Goal: Transaction & Acquisition: Purchase product/service

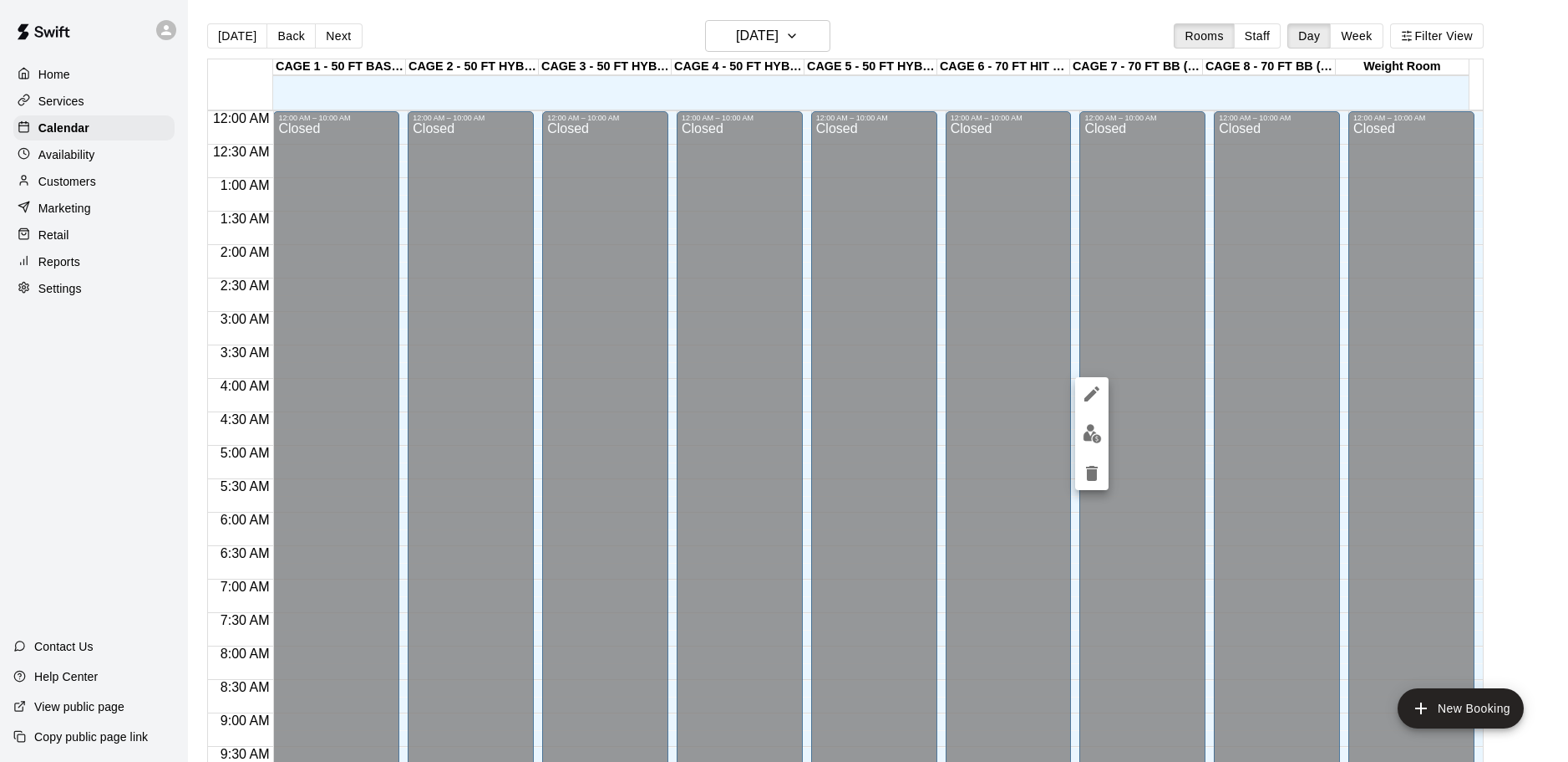
scroll to position [885, 0]
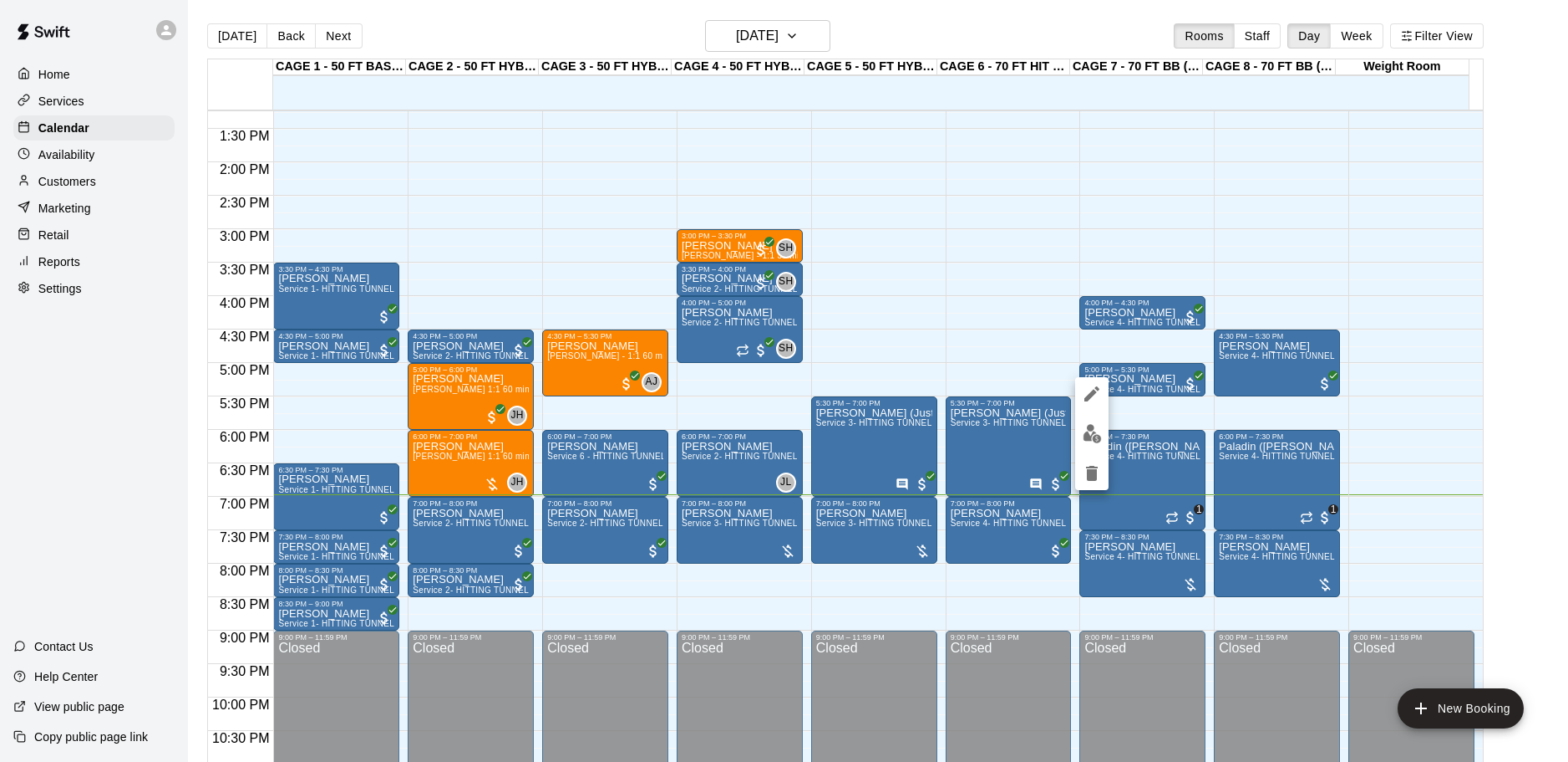
click at [755, 510] on div at bounding box center [784, 381] width 1568 height 762
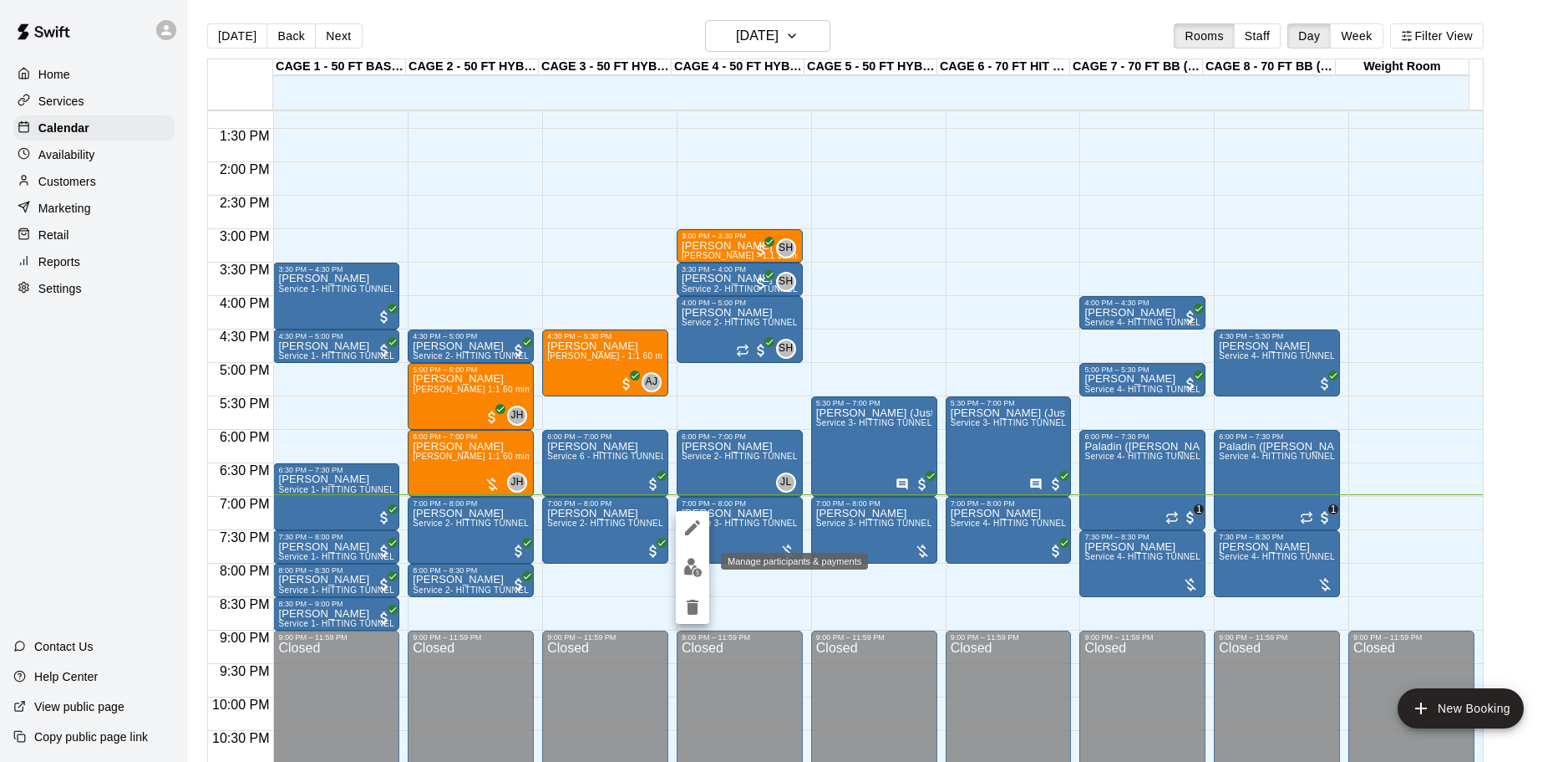
click at [697, 568] on img "edit" at bounding box center [693, 568] width 20 height 20
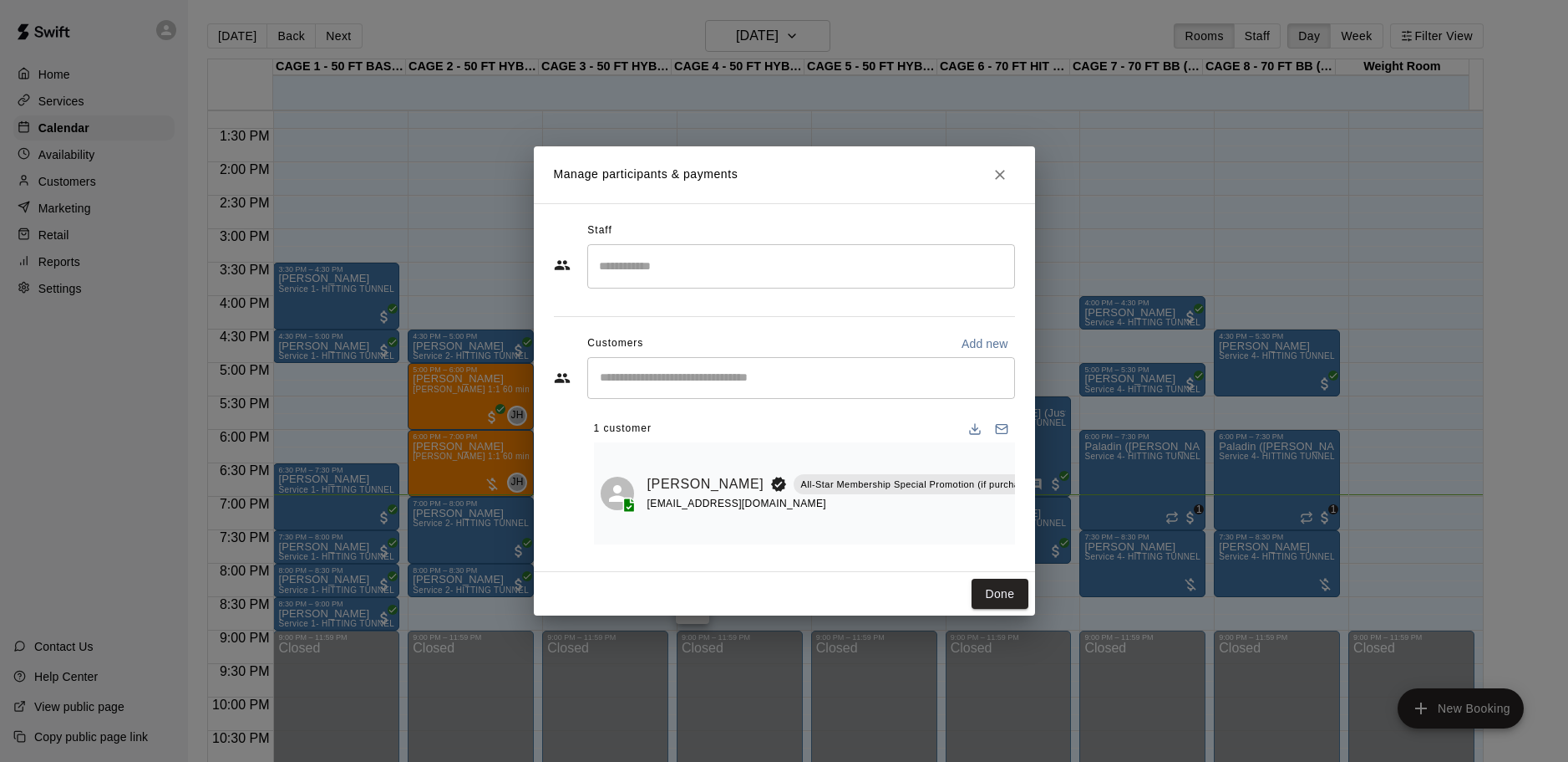
drag, startPoint x: 991, startPoint y: 166, endPoint x: 901, endPoint y: 52, distance: 145.2
click at [902, 52] on div "Manage participants & payments Staff ​ Customers Add new ​ 1 customer [PERSON_N…" at bounding box center [784, 381] width 1568 height 762
click at [997, 167] on icon "Close" at bounding box center [1000, 174] width 17 height 17
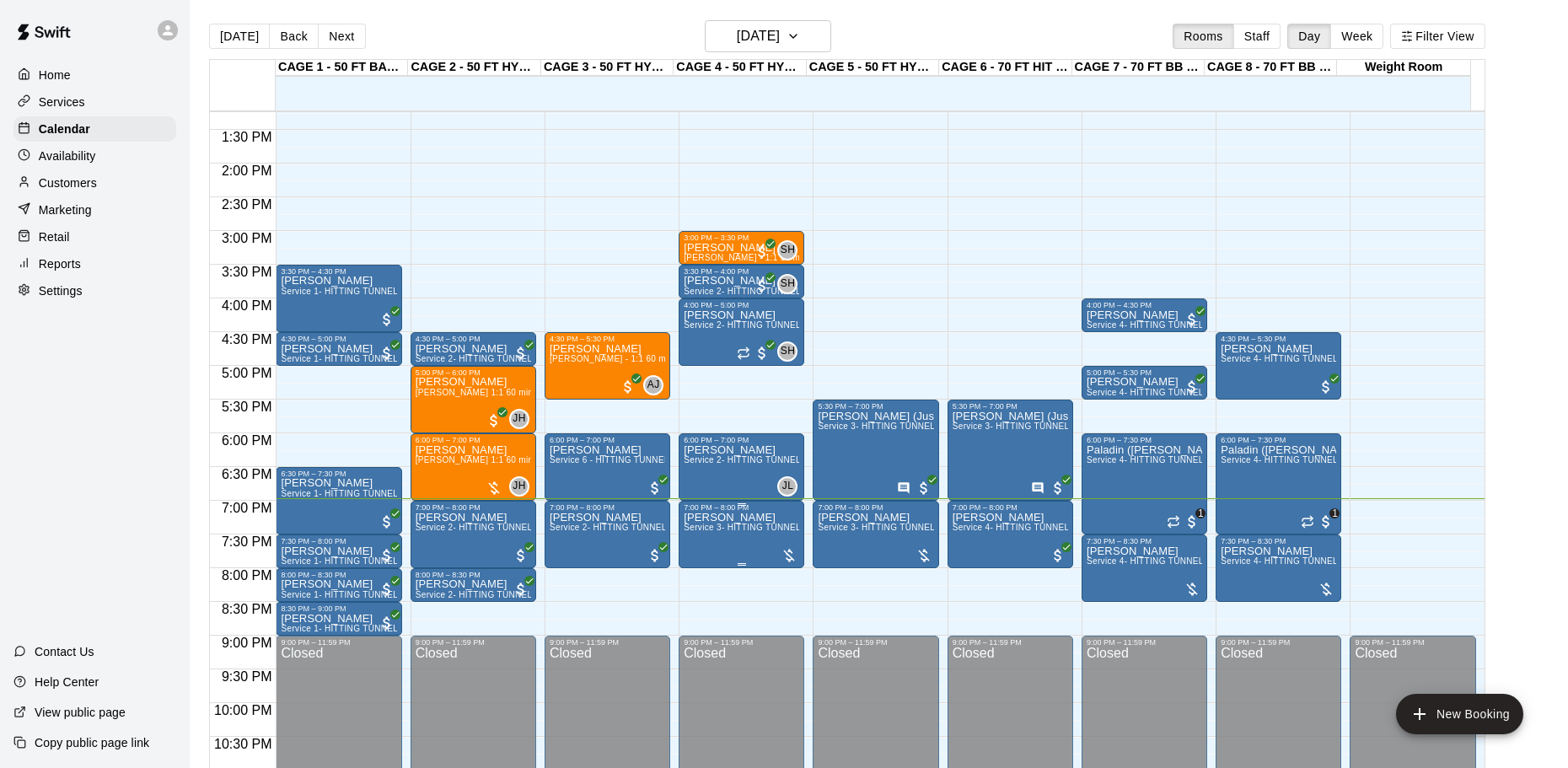
click at [714, 517] on p "[PERSON_NAME]" at bounding box center [741, 517] width 115 height 0
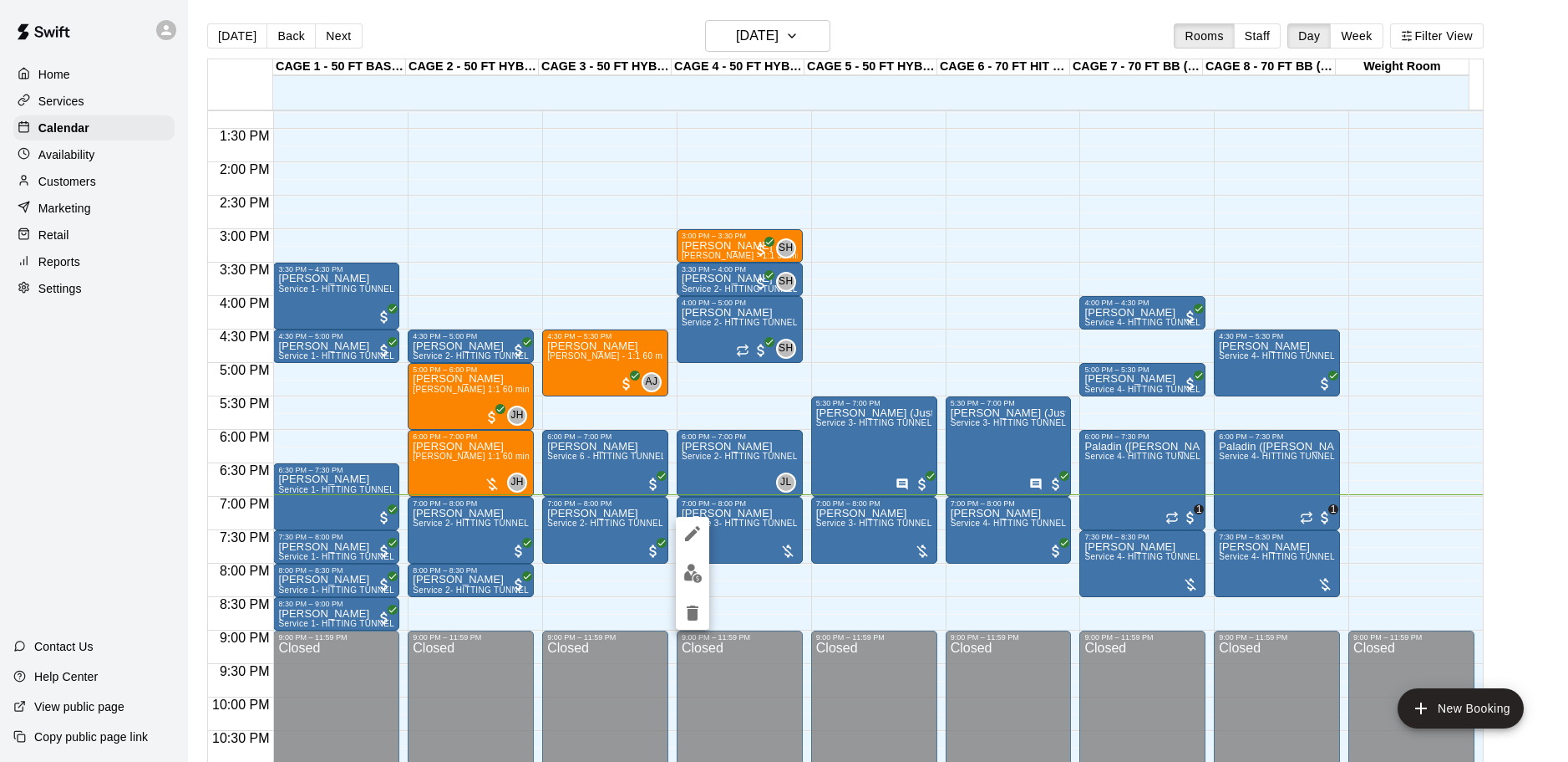
drag, startPoint x: 733, startPoint y: 482, endPoint x: 742, endPoint y: 465, distance: 19.2
click at [733, 479] on div at bounding box center [784, 381] width 1568 height 762
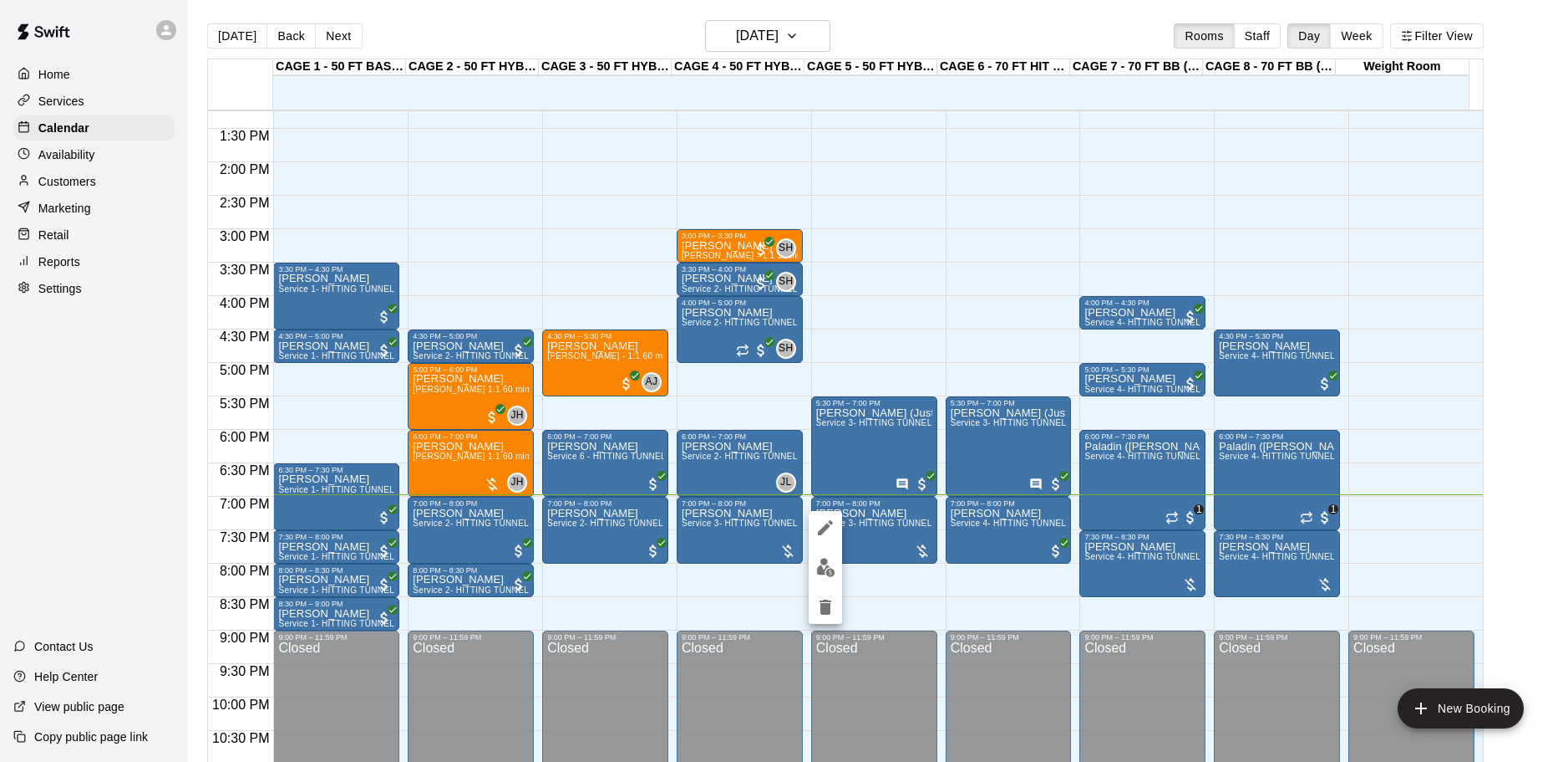
click at [835, 548] on div at bounding box center [825, 568] width 33 height 113
click at [827, 561] on img "edit" at bounding box center [826, 568] width 20 height 20
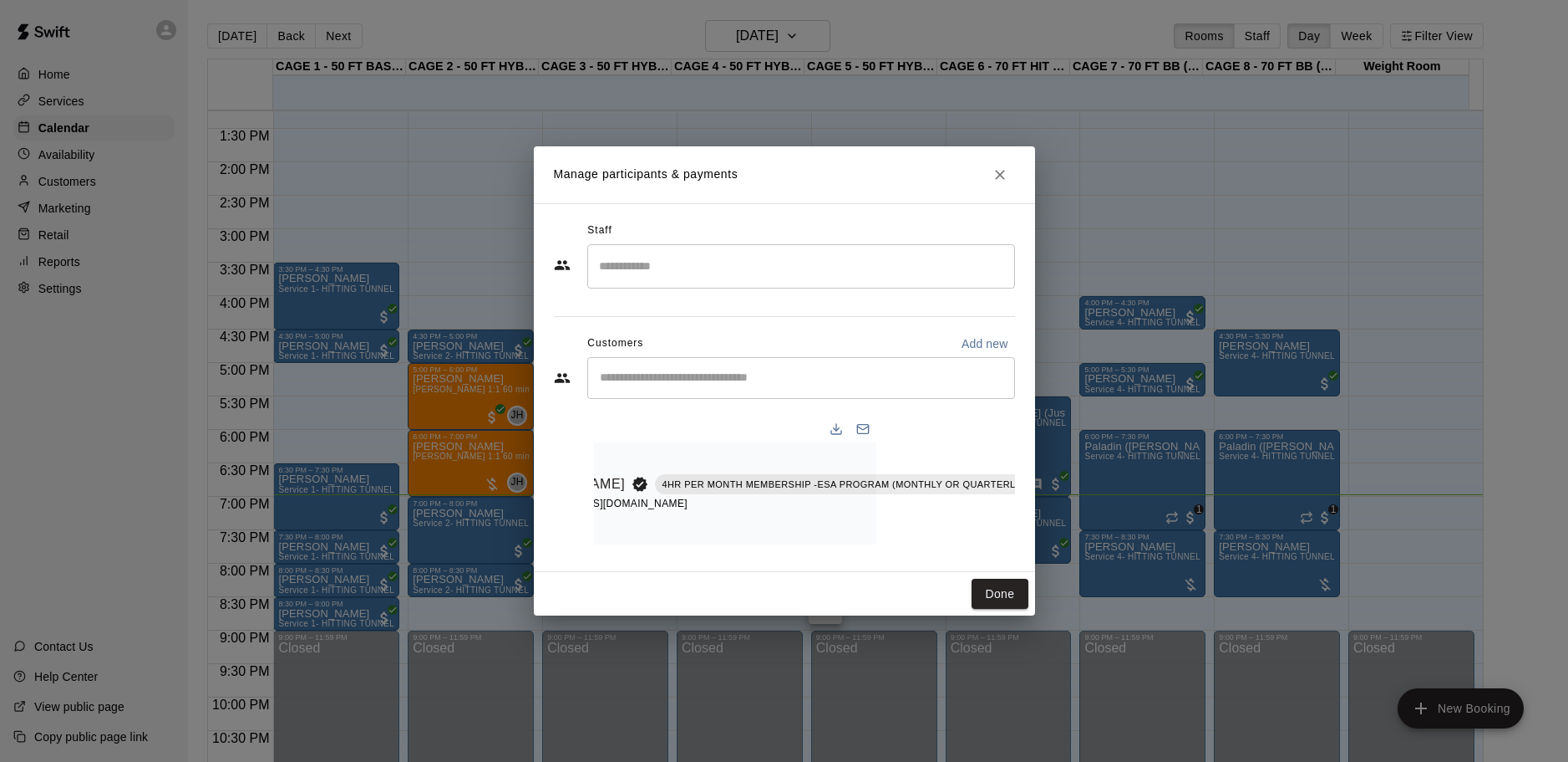
scroll to position [0, 171]
click at [1067, 521] on icon "Manage bookings & payment" at bounding box center [1073, 522] width 13 height 15
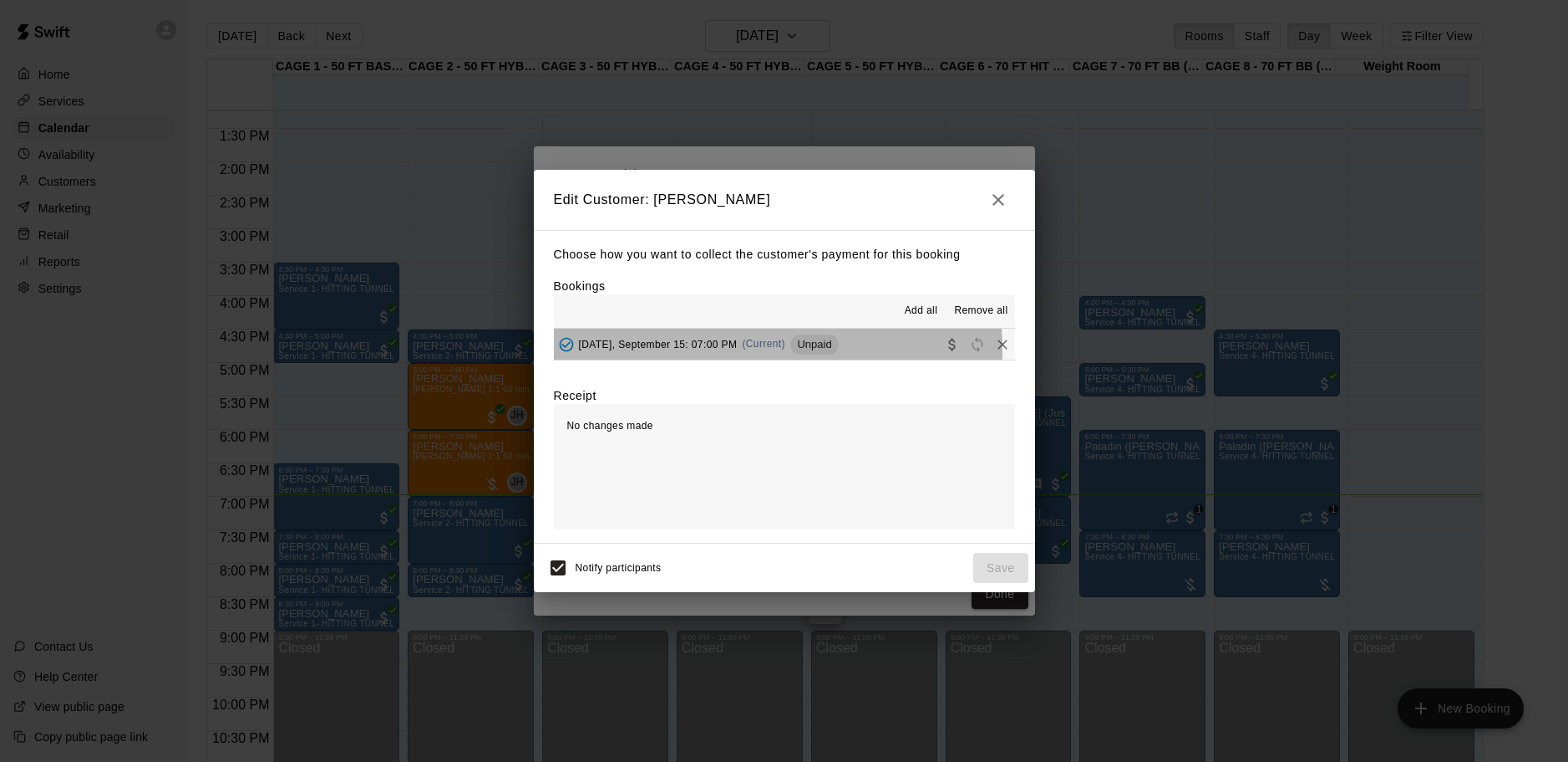
click at [669, 353] on div "[DATE], September 15: 07:00 PM (Current) Unpaid" at bounding box center [696, 345] width 285 height 25
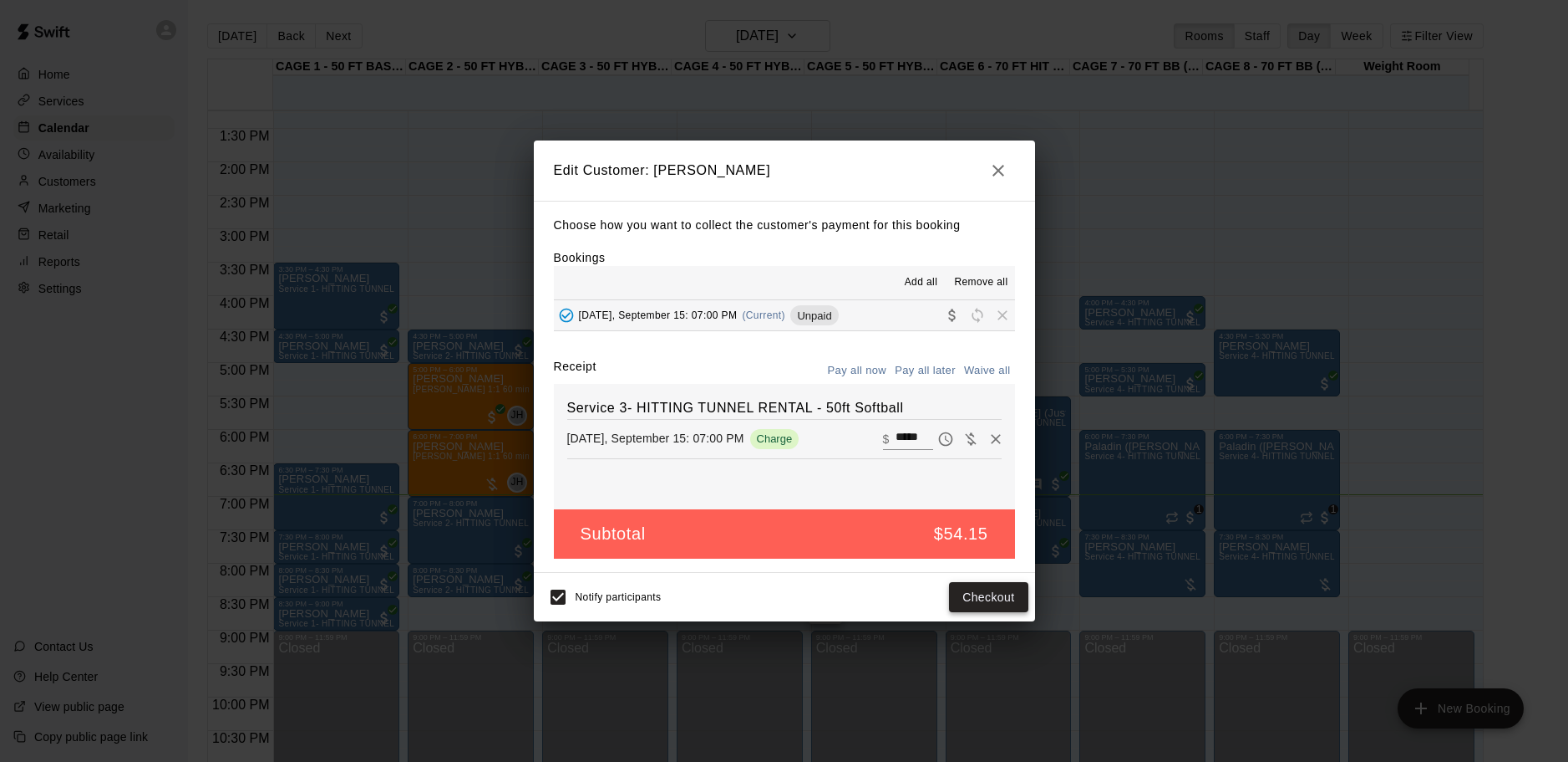
click at [982, 589] on button "Checkout" at bounding box center [988, 598] width 78 height 31
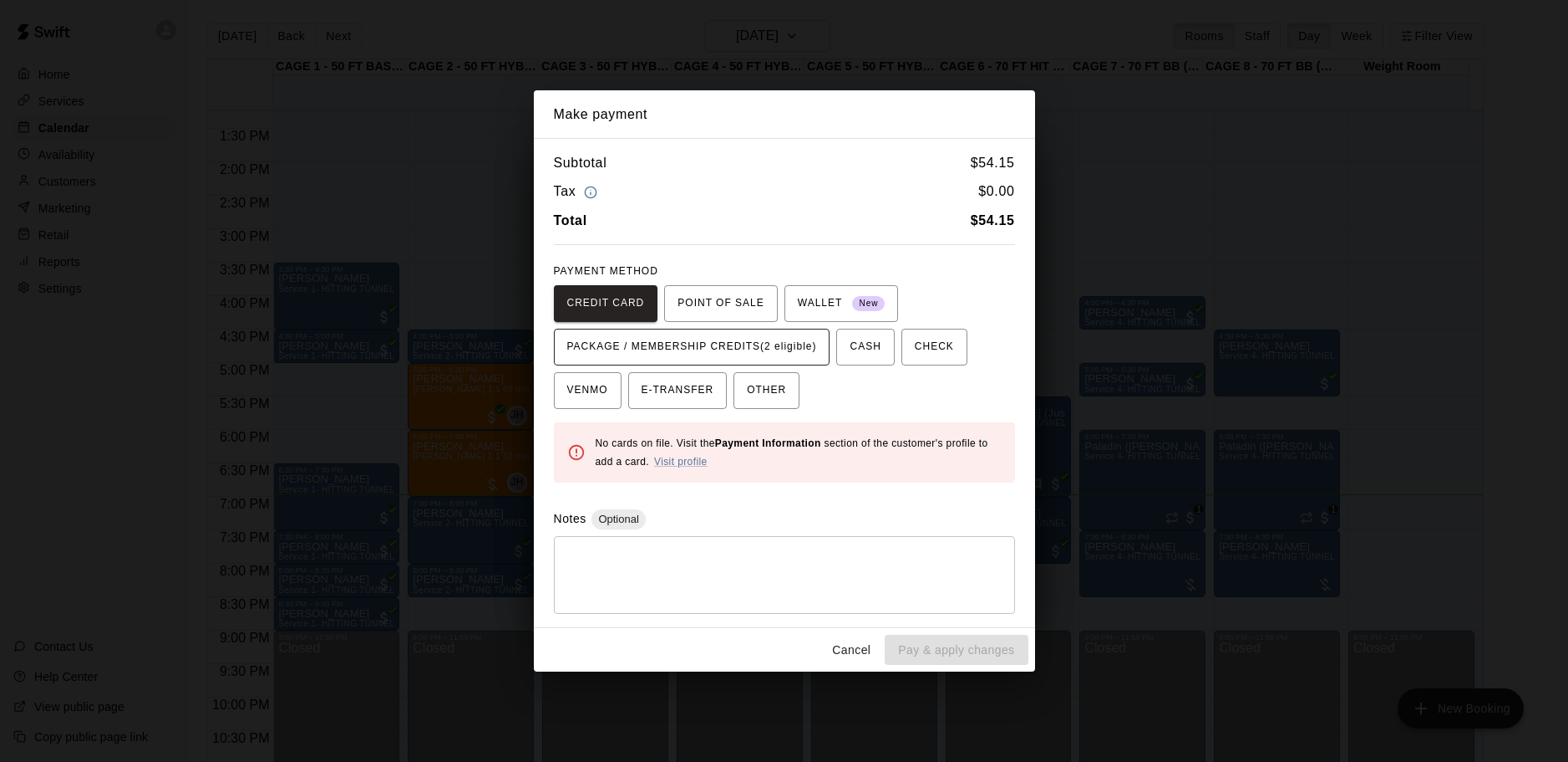
click at [700, 347] on span "PACKAGE / MEMBERSHIP CREDITS (2 eligible)" at bounding box center [692, 346] width 250 height 26
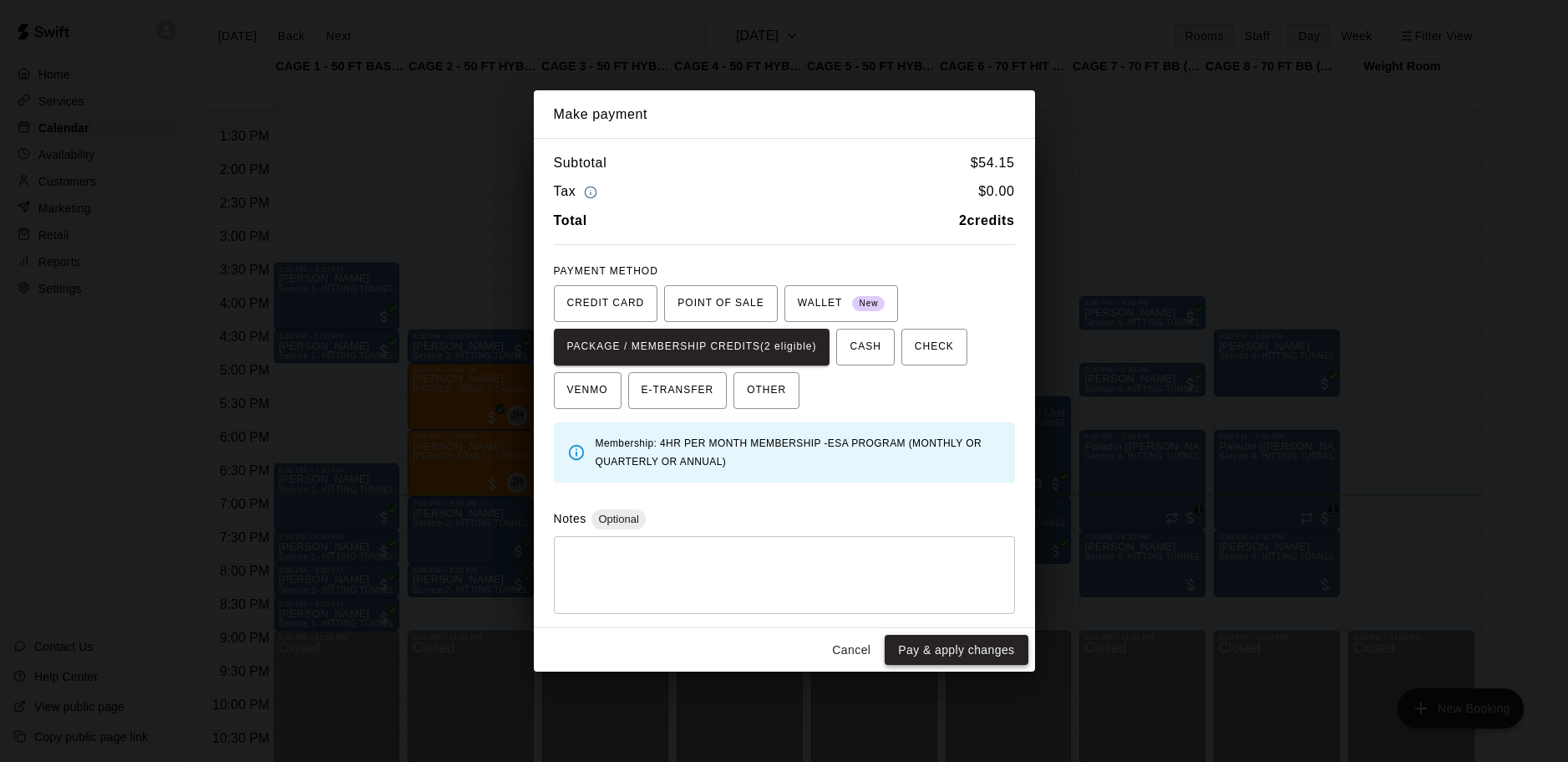
click at [934, 646] on button "Pay & apply changes" at bounding box center [956, 651] width 143 height 31
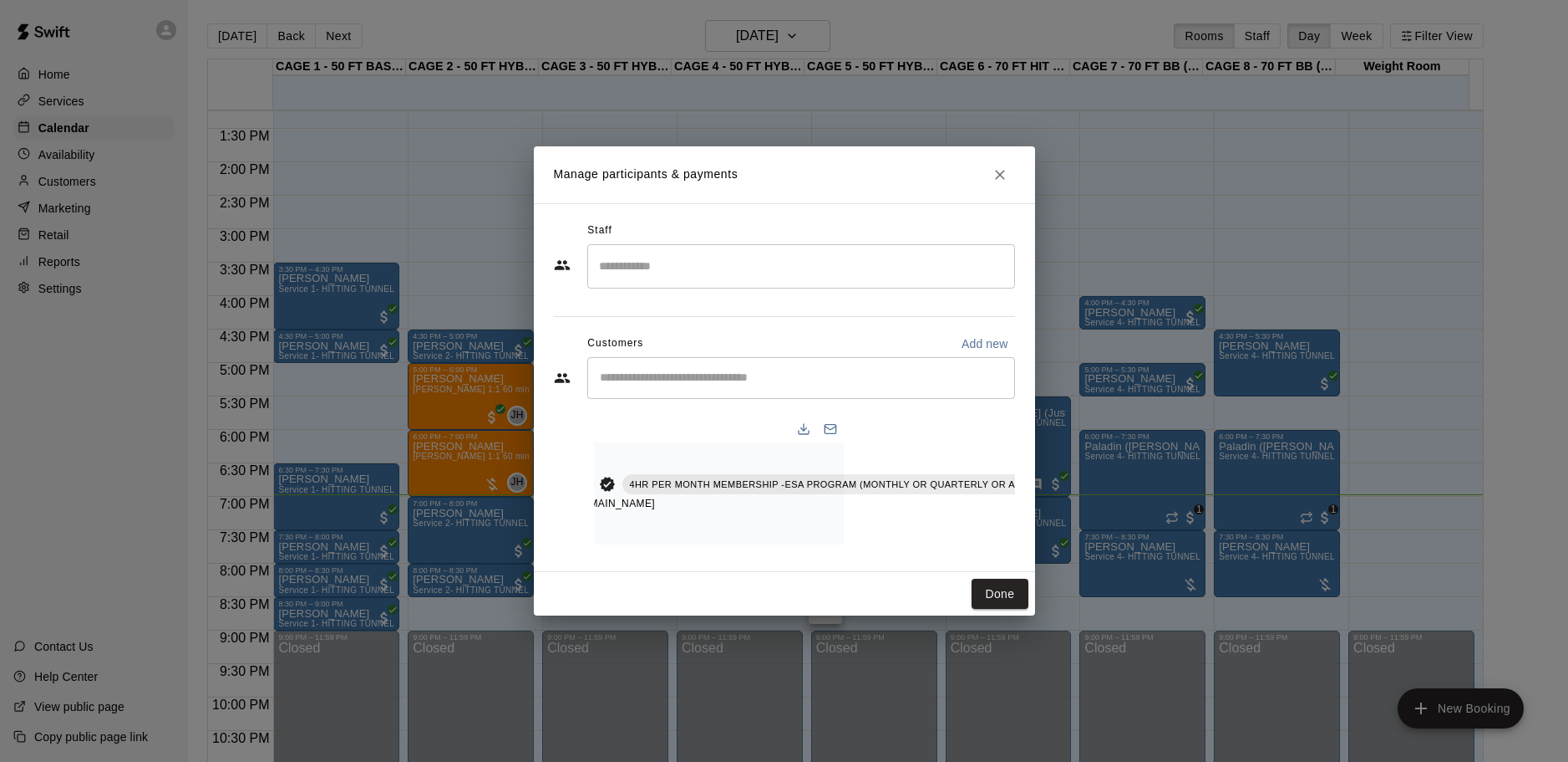
click at [987, 616] on div "Done" at bounding box center [785, 593] width 502 height 44
click at [989, 607] on button "Done" at bounding box center [999, 594] width 56 height 31
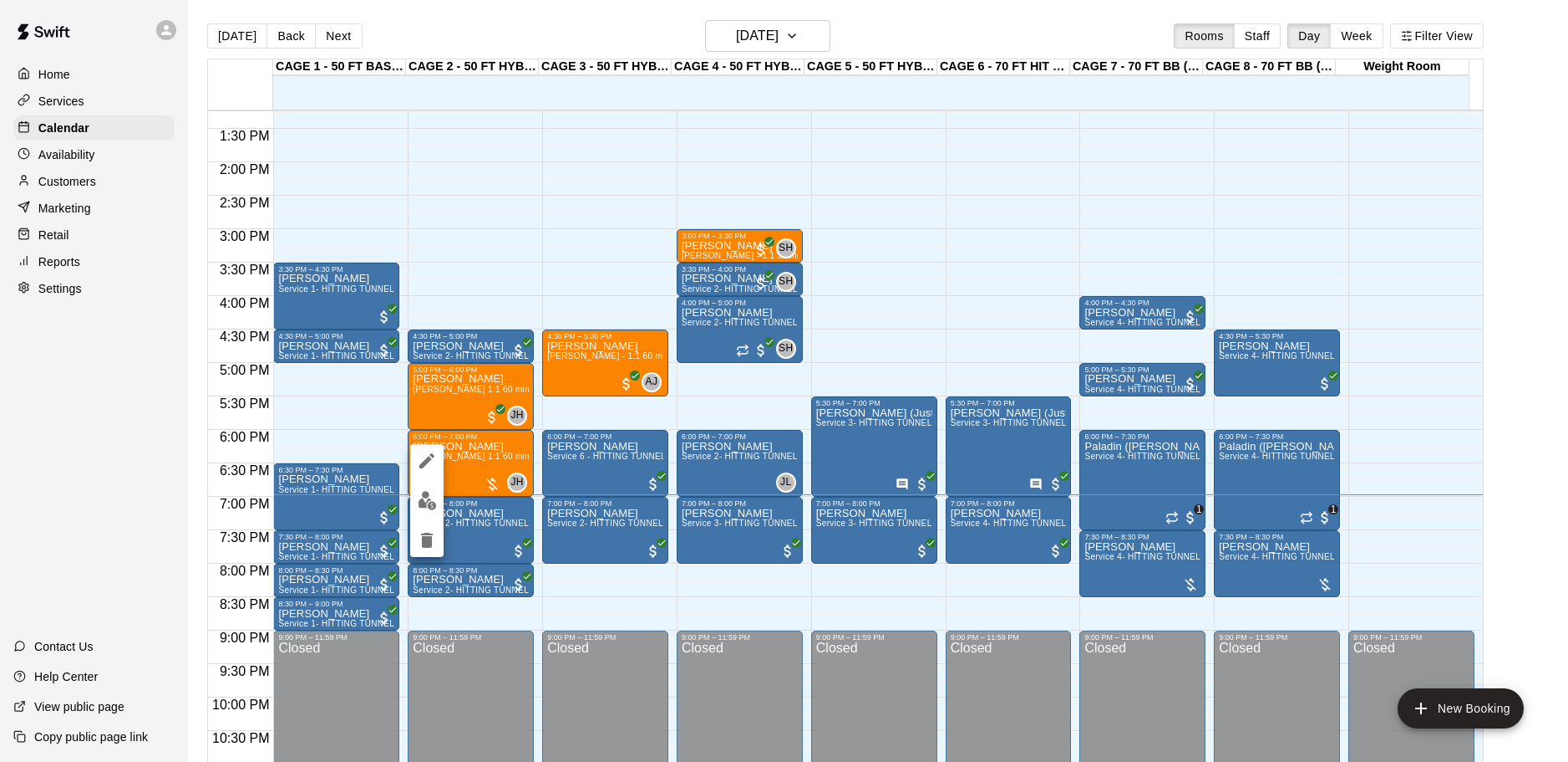
click at [465, 460] on div at bounding box center [784, 381] width 1568 height 762
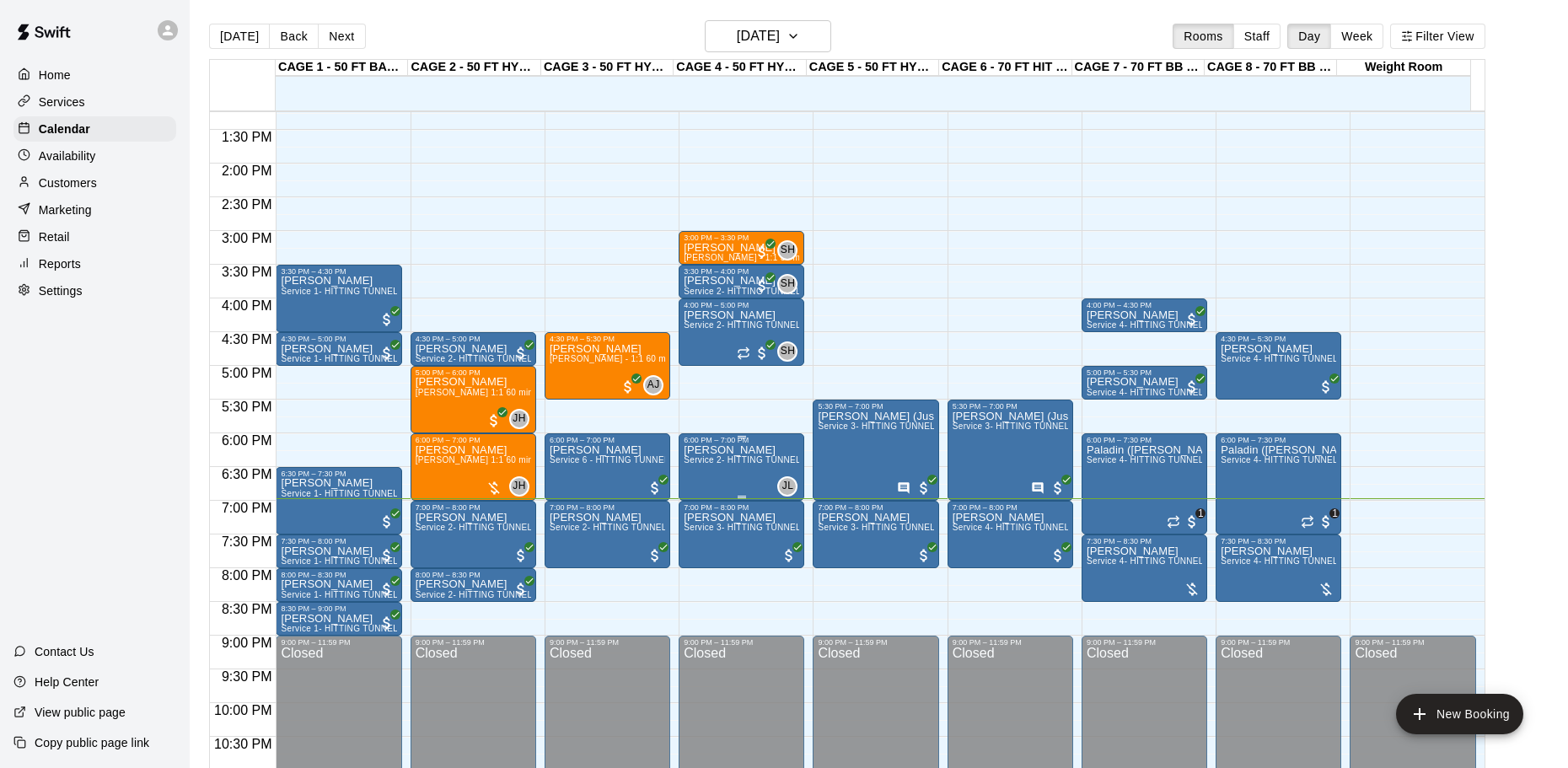
click at [701, 442] on div "6:00 PM – 7:00 PM" at bounding box center [741, 439] width 115 height 9
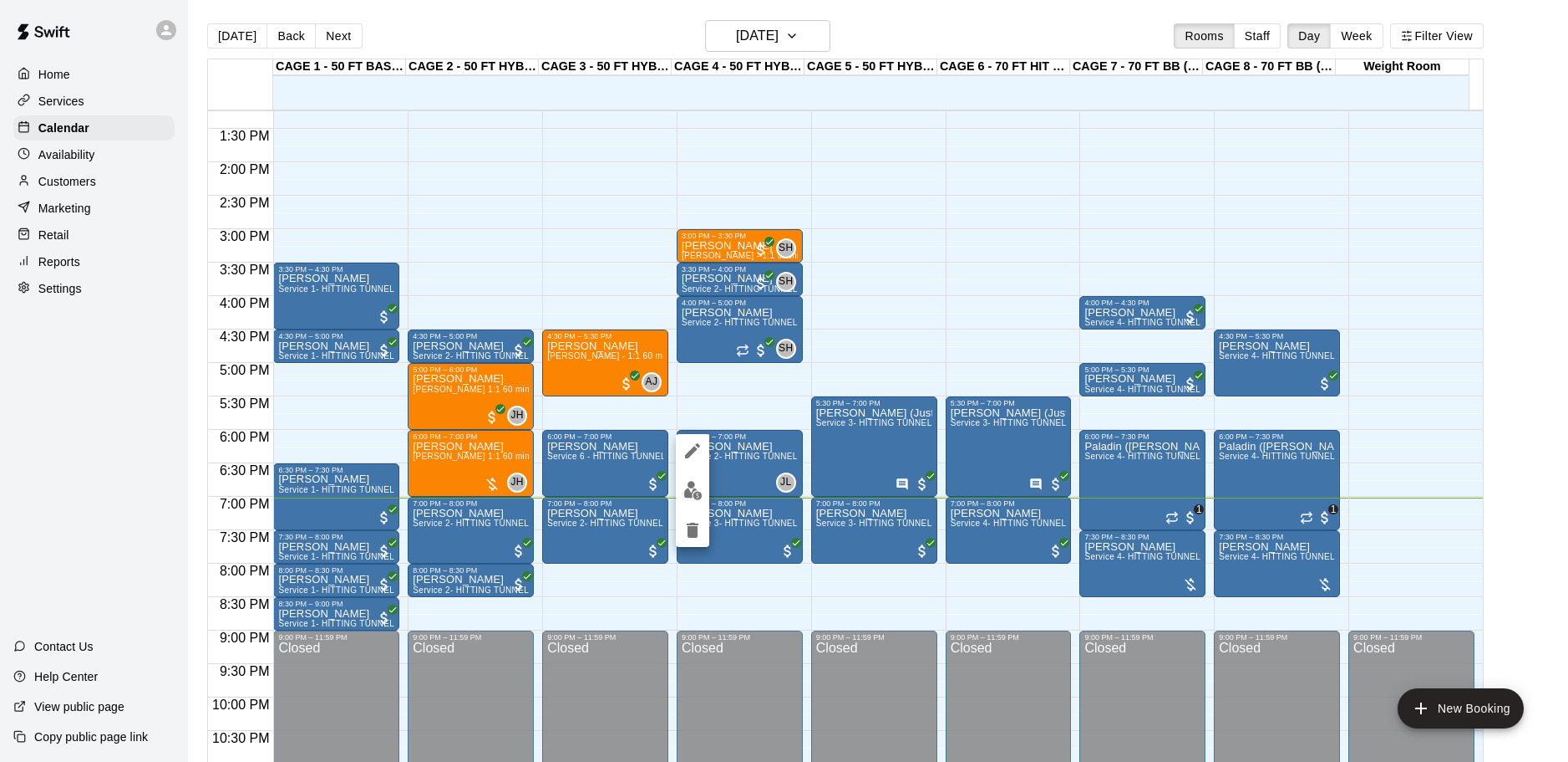
click at [1156, 462] on div at bounding box center [784, 381] width 1568 height 762
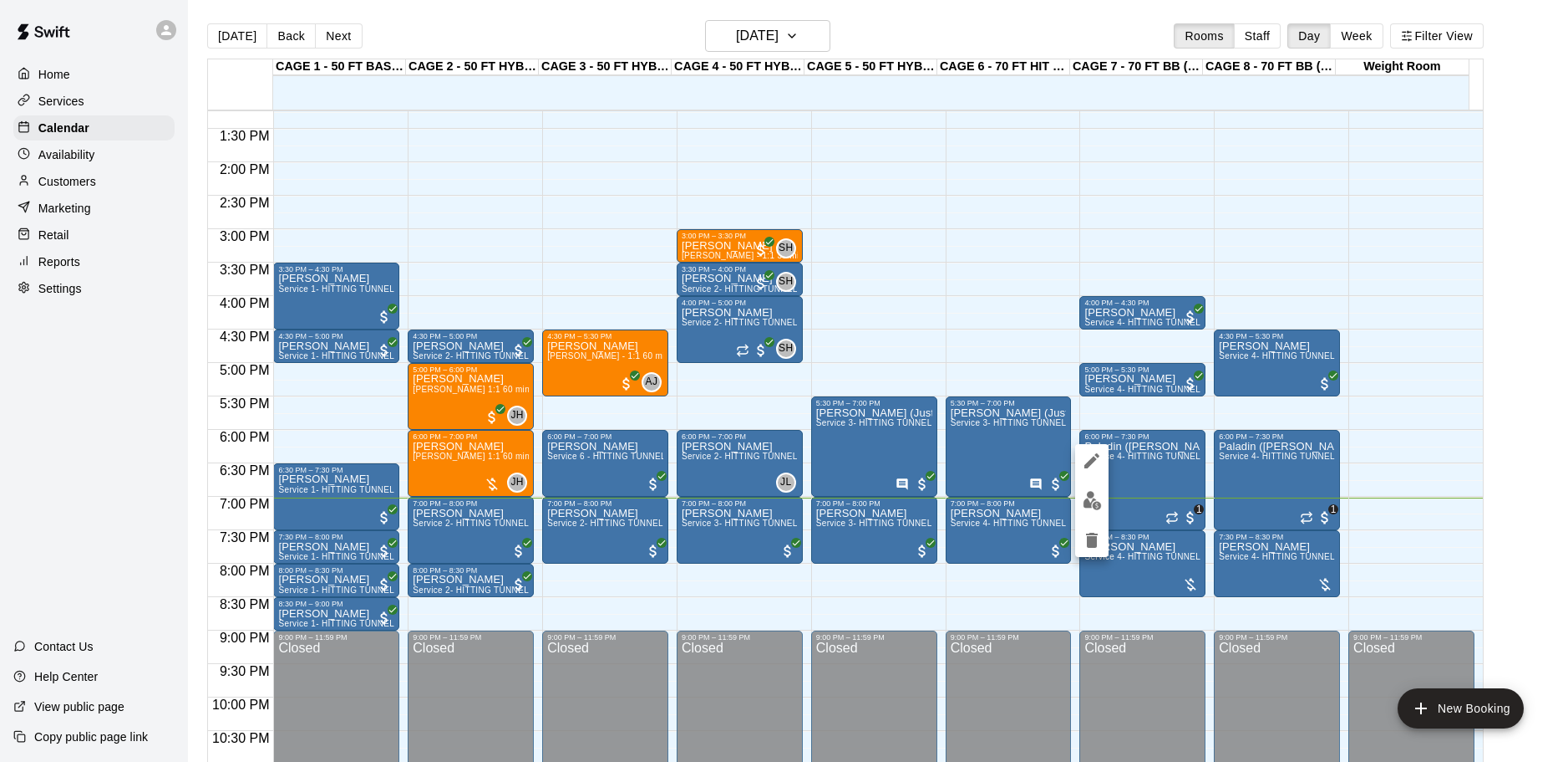
click at [1102, 506] on button "edit" at bounding box center [1092, 500] width 33 height 32
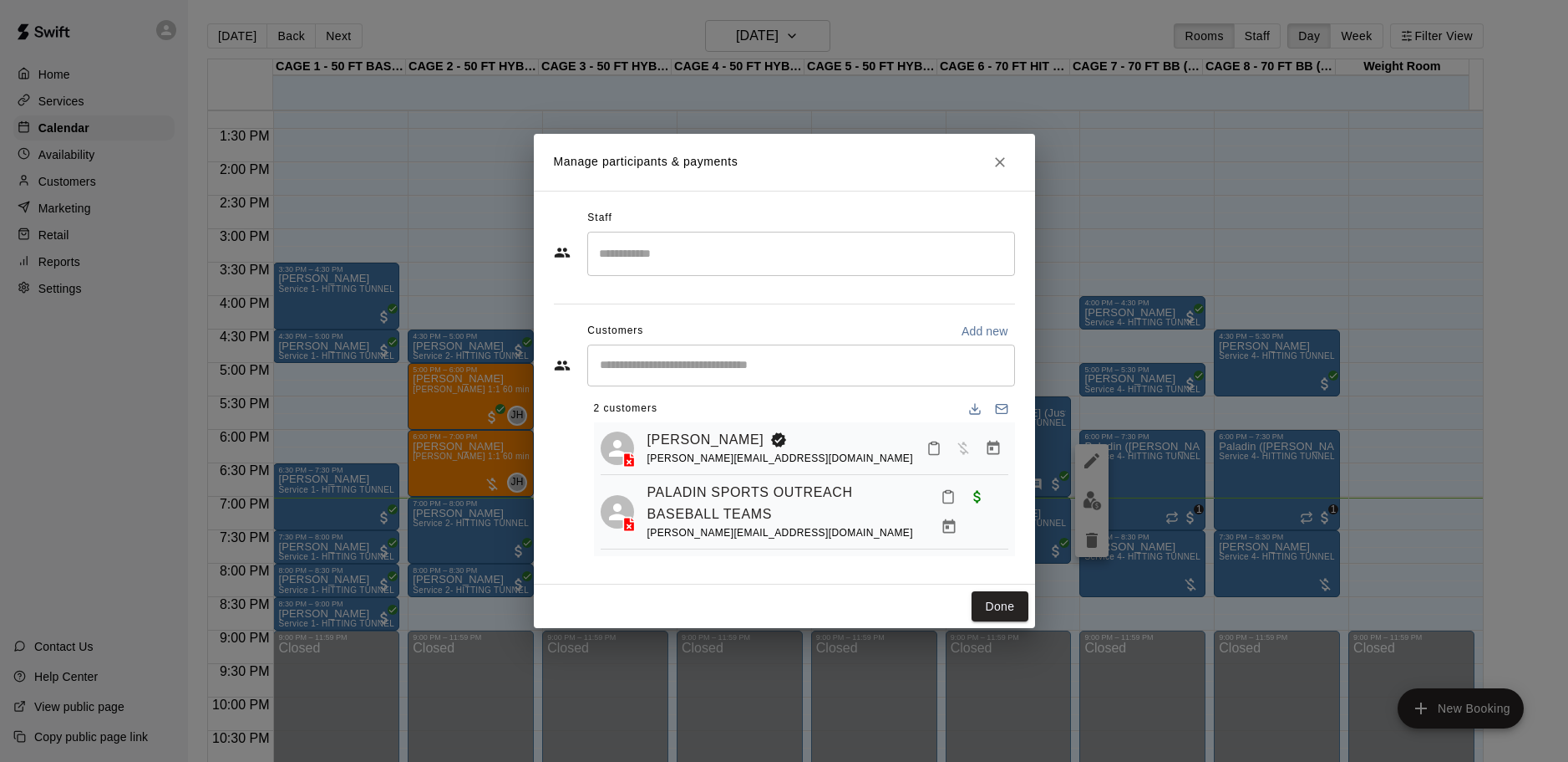
scroll to position [12, 0]
click at [988, 458] on div at bounding box center [964, 447] width 89 height 30
click at [985, 451] on icon "Manage bookings & payment" at bounding box center [993, 447] width 17 height 17
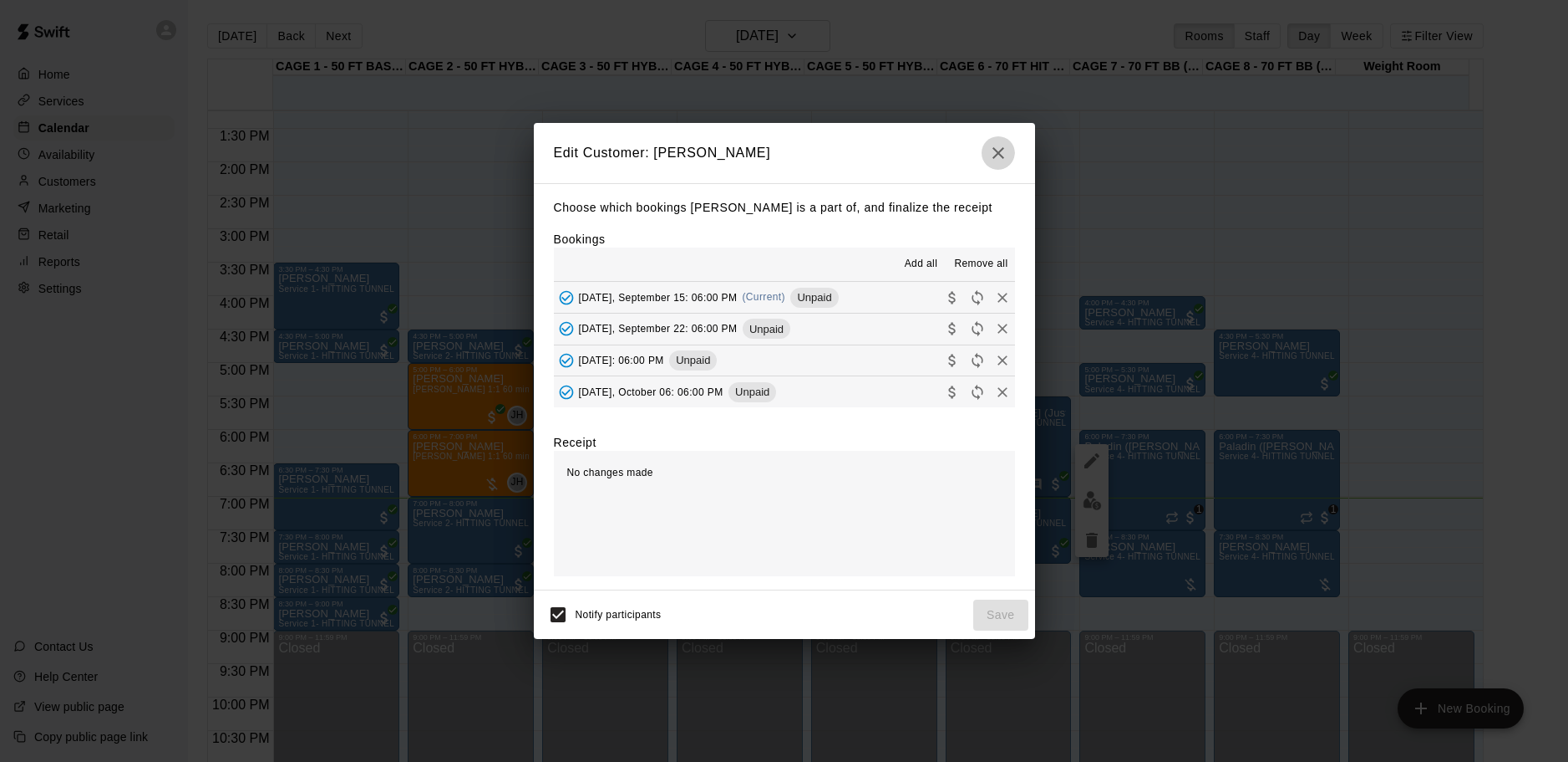
click at [992, 159] on icon "button" at bounding box center [998, 152] width 21 height 21
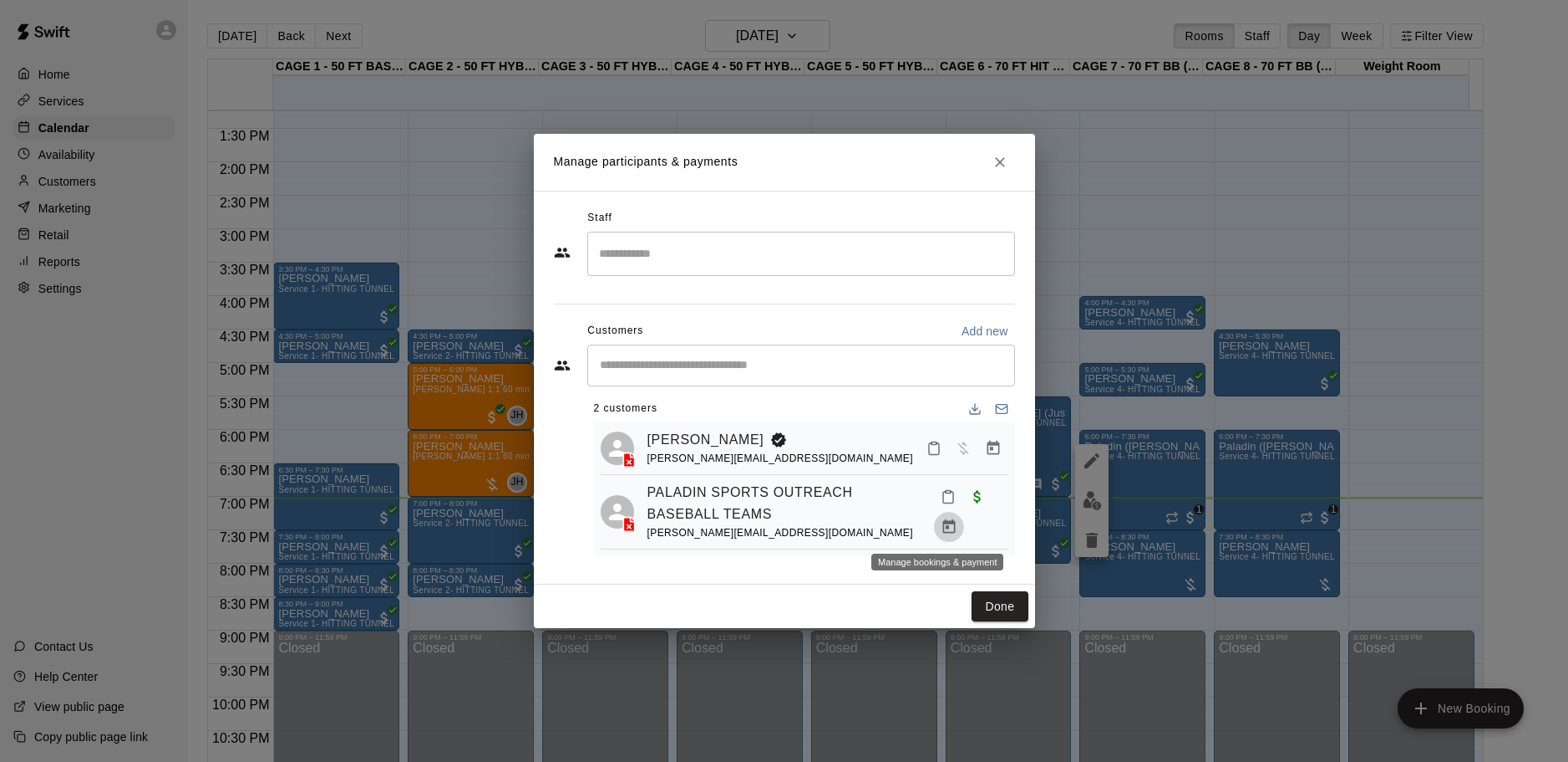
click at [942, 523] on icon "Manage bookings & payment" at bounding box center [948, 526] width 13 height 15
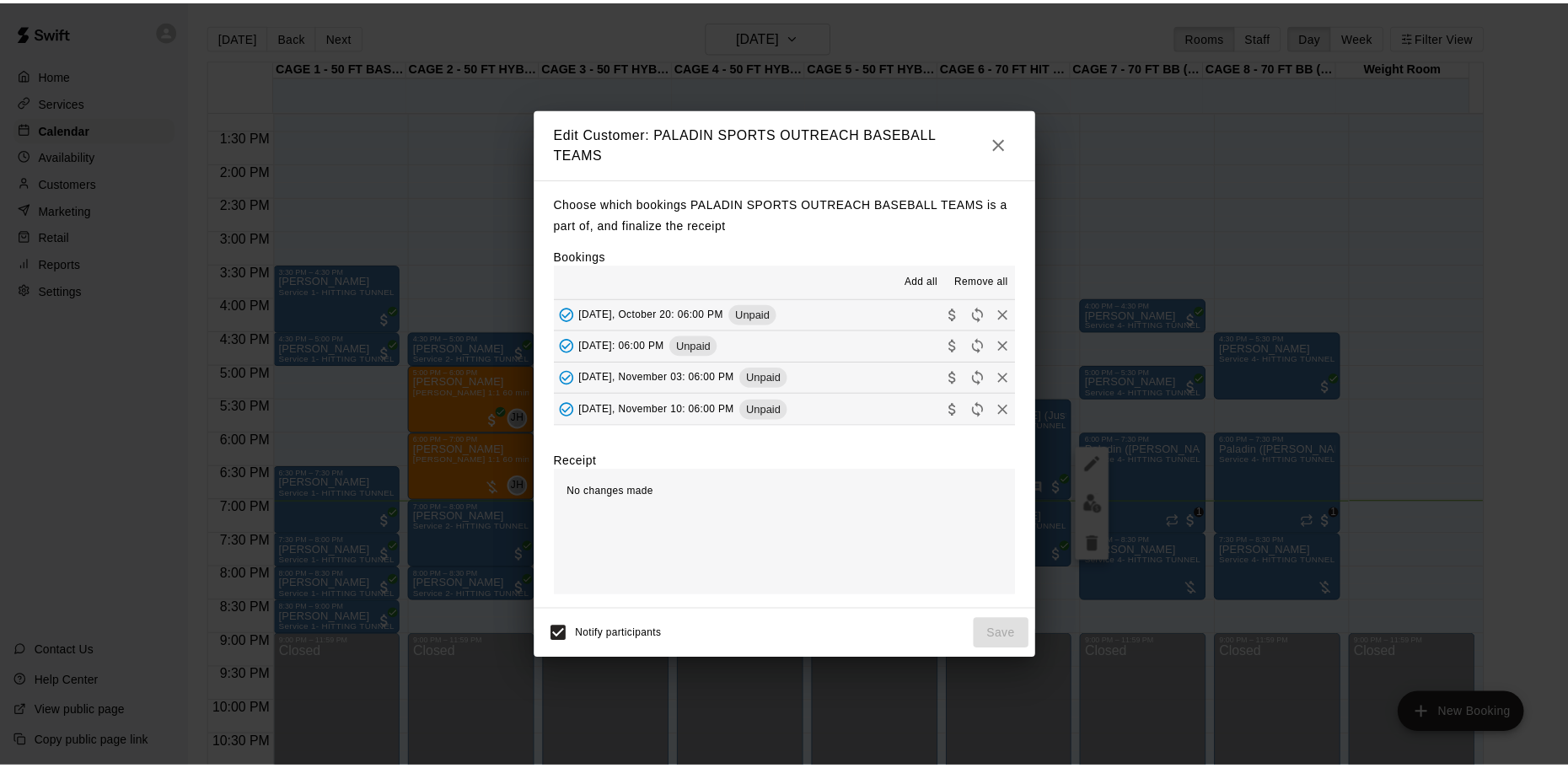
scroll to position [0, 0]
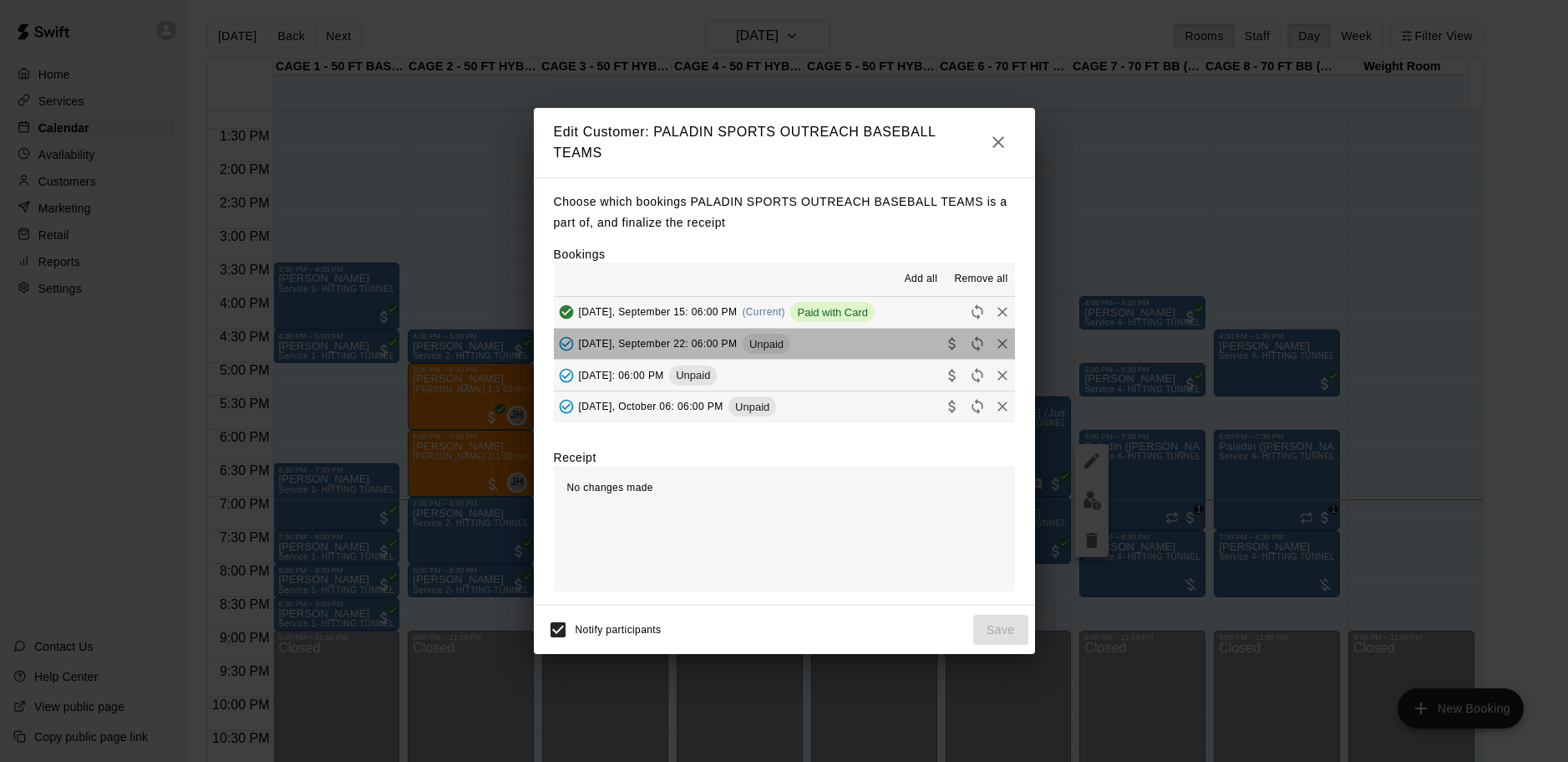
click at [896, 343] on button "[DATE], September 22: 06:00 PM Unpaid" at bounding box center [784, 344] width 461 height 31
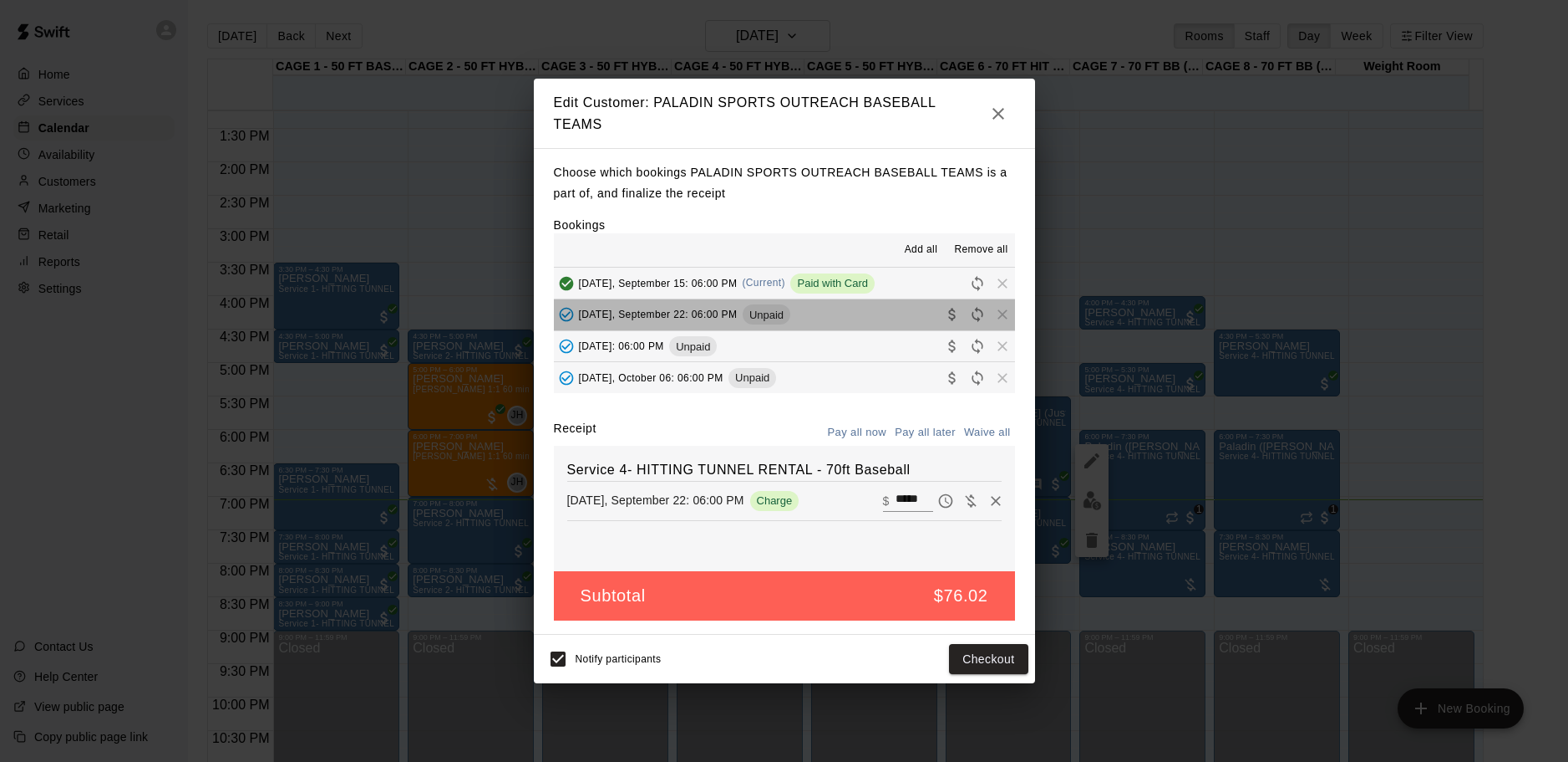
click at [895, 313] on button "[DATE], September 22: 06:00 PM Unpaid" at bounding box center [784, 315] width 461 height 31
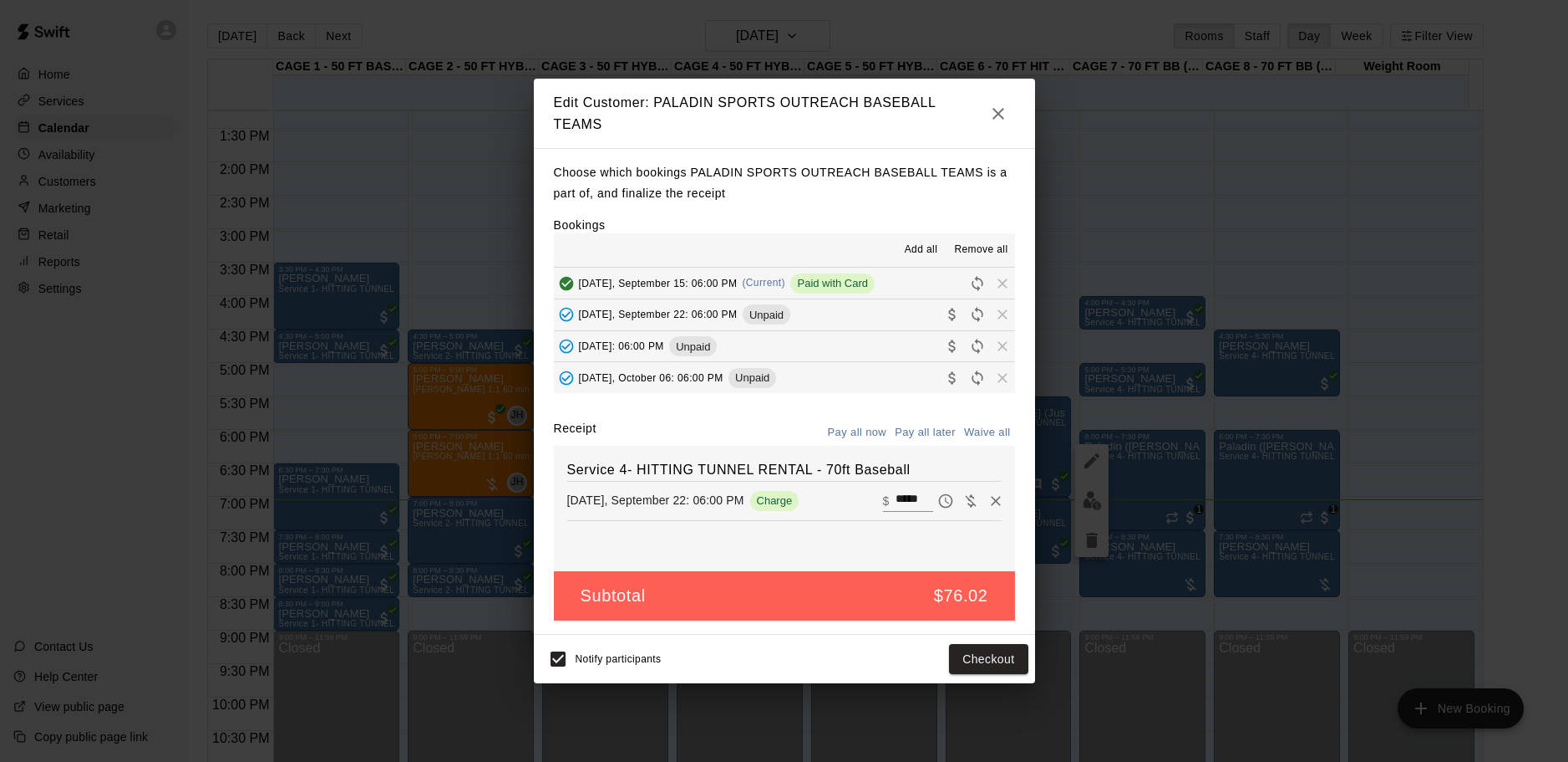
click at [988, 109] on icon "button" at bounding box center [998, 113] width 21 height 21
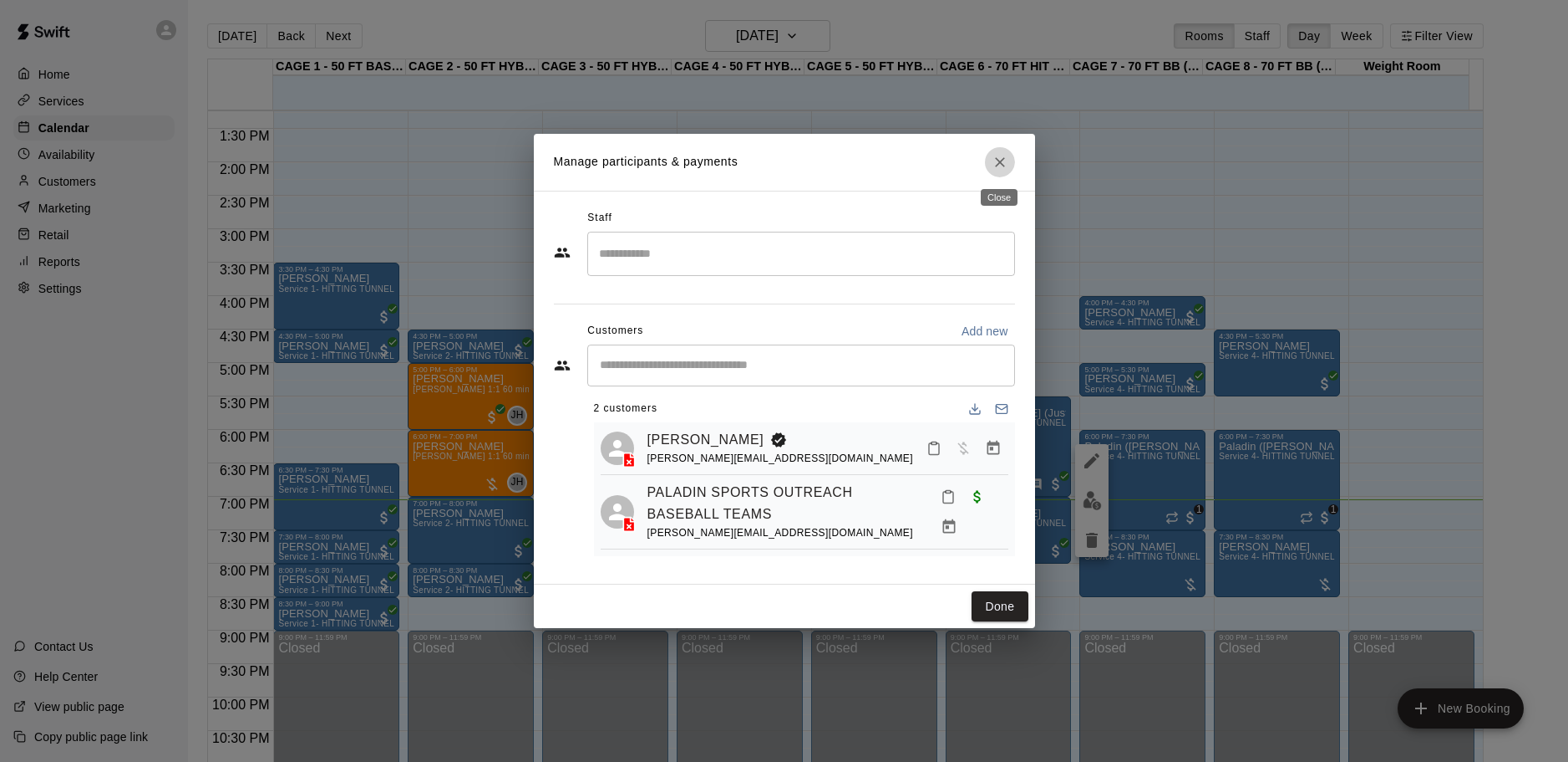
click at [994, 154] on icon "Close" at bounding box center [1000, 161] width 17 height 17
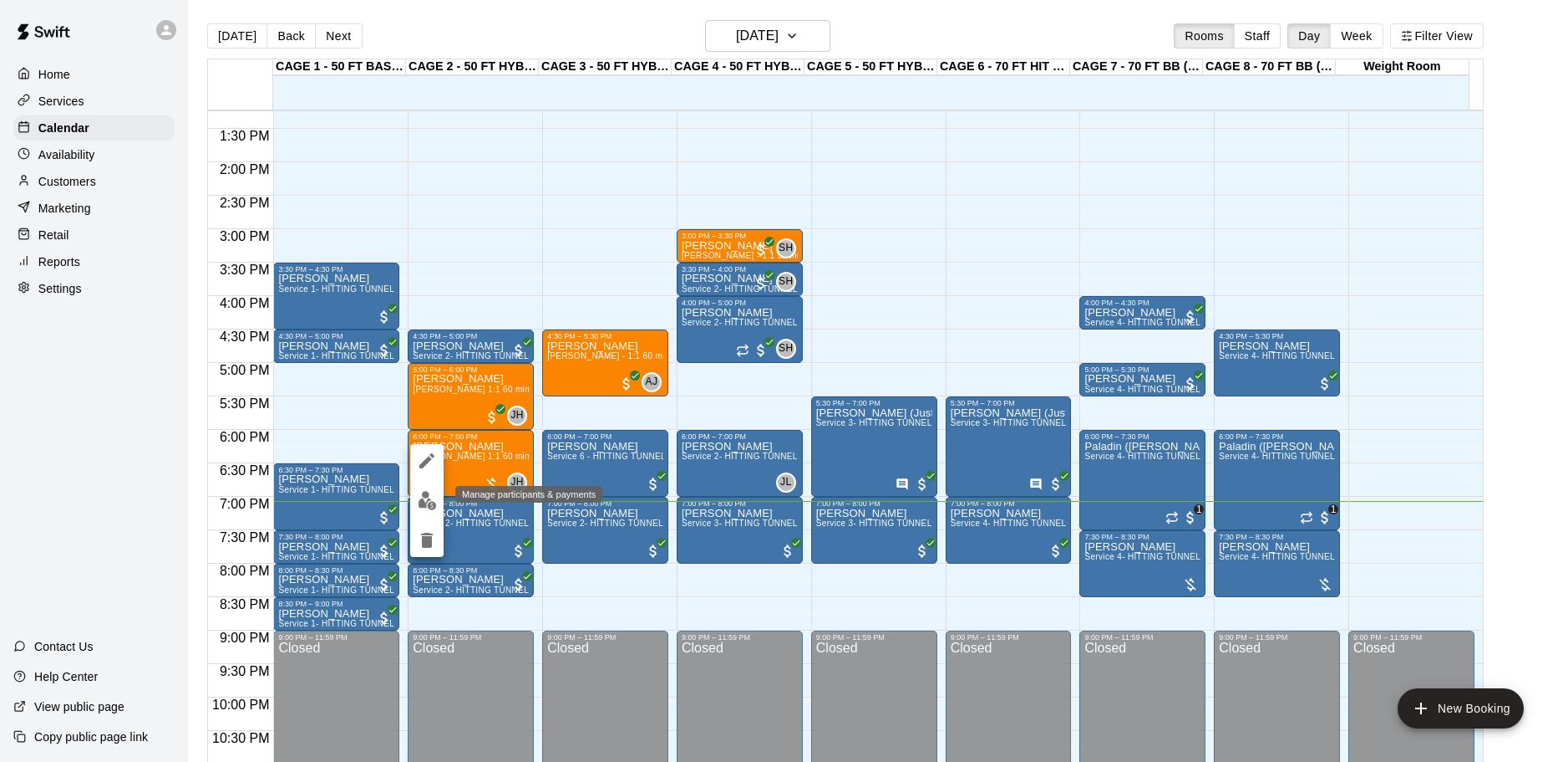
click at [436, 496] on img "edit" at bounding box center [428, 500] width 20 height 20
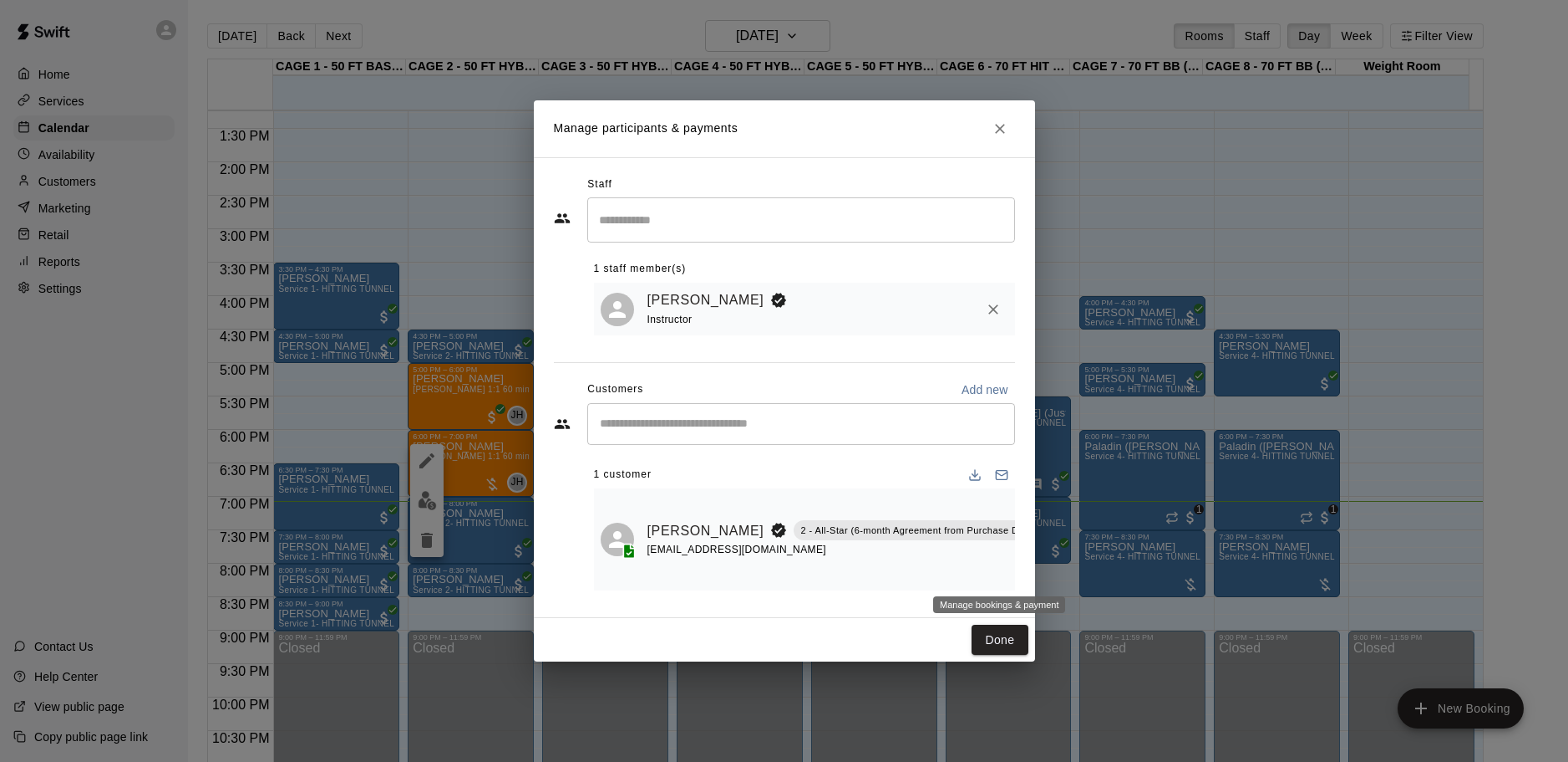
click at [1050, 575] on icon "Manage bookings & payment" at bounding box center [1057, 568] width 17 height 17
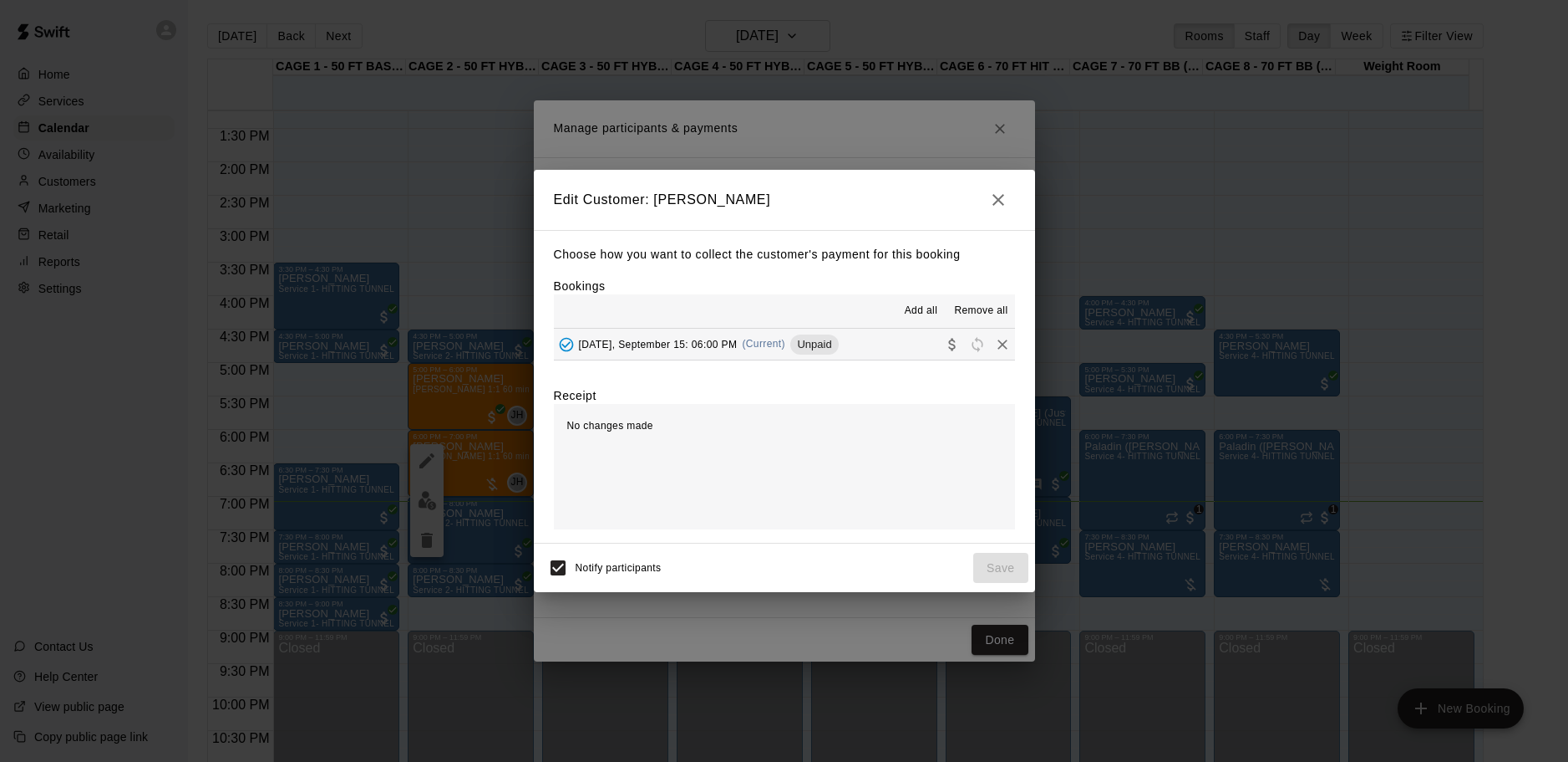
click at [821, 354] on div "Unpaid" at bounding box center [814, 344] width 48 height 21
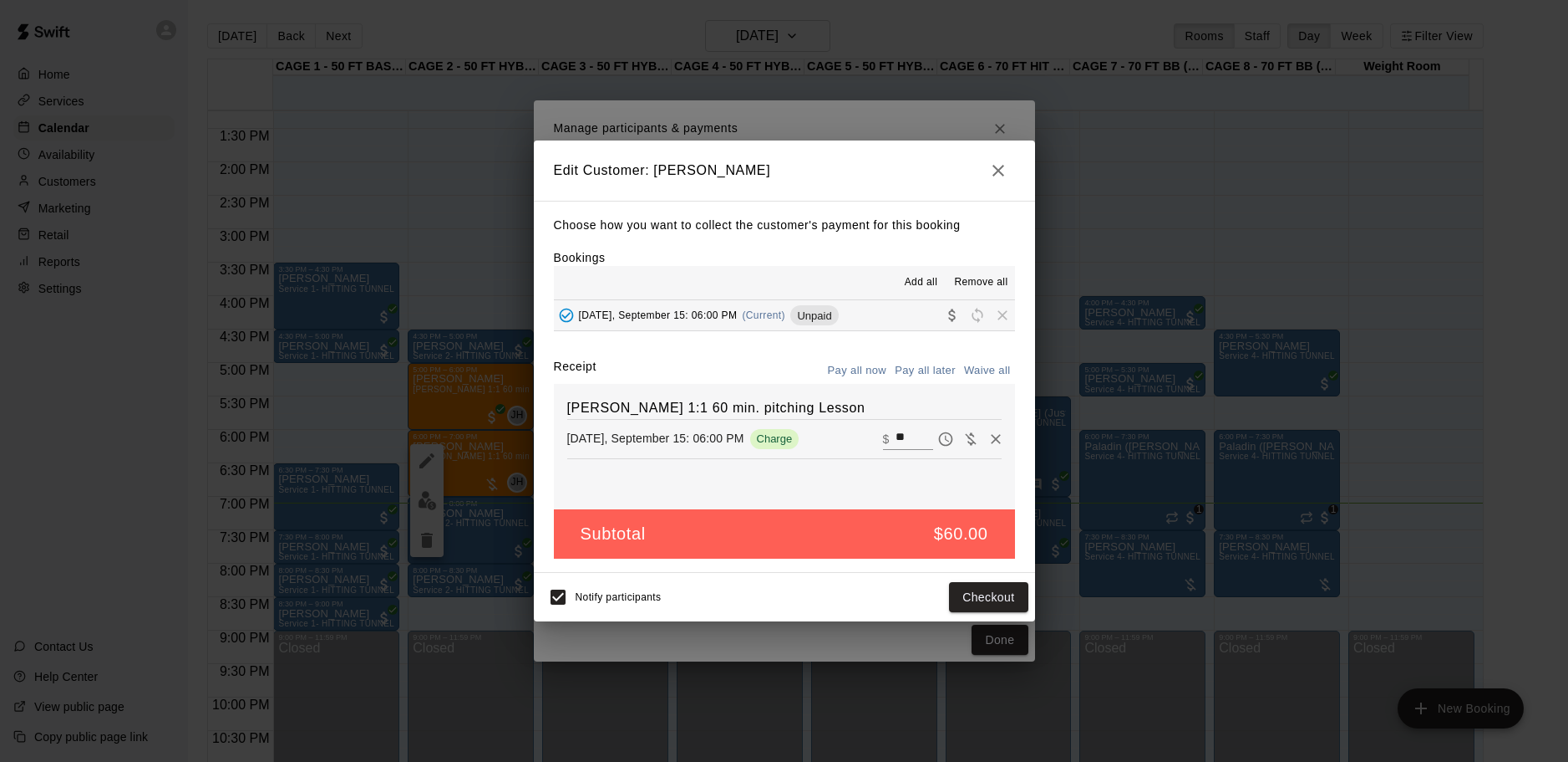
click at [895, 439] on input "**" at bounding box center [914, 439] width 37 height 21
type input "***"
click at [977, 588] on button "Checkout" at bounding box center [988, 598] width 78 height 31
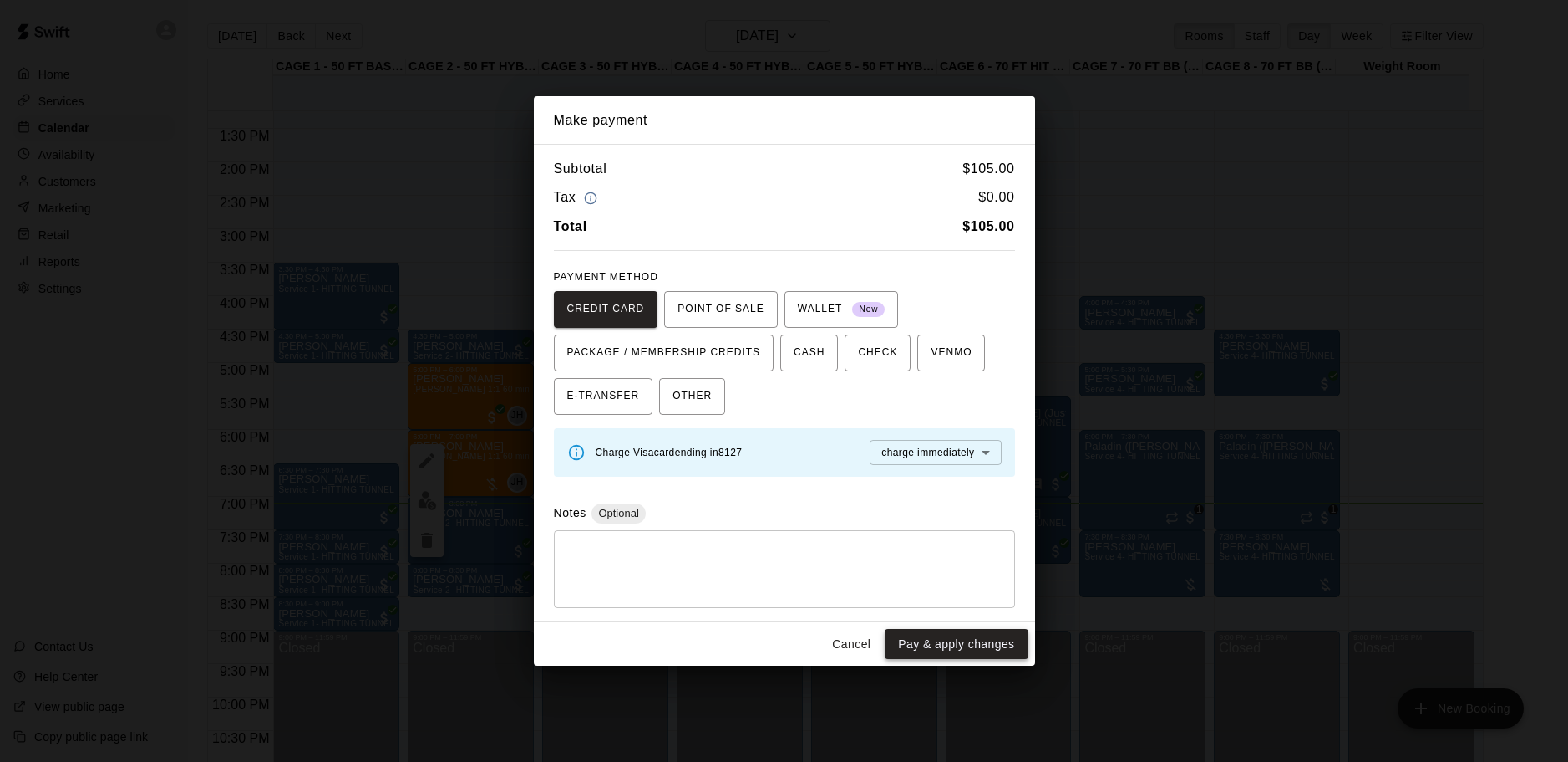
click at [930, 646] on button "Pay & apply changes" at bounding box center [956, 645] width 143 height 31
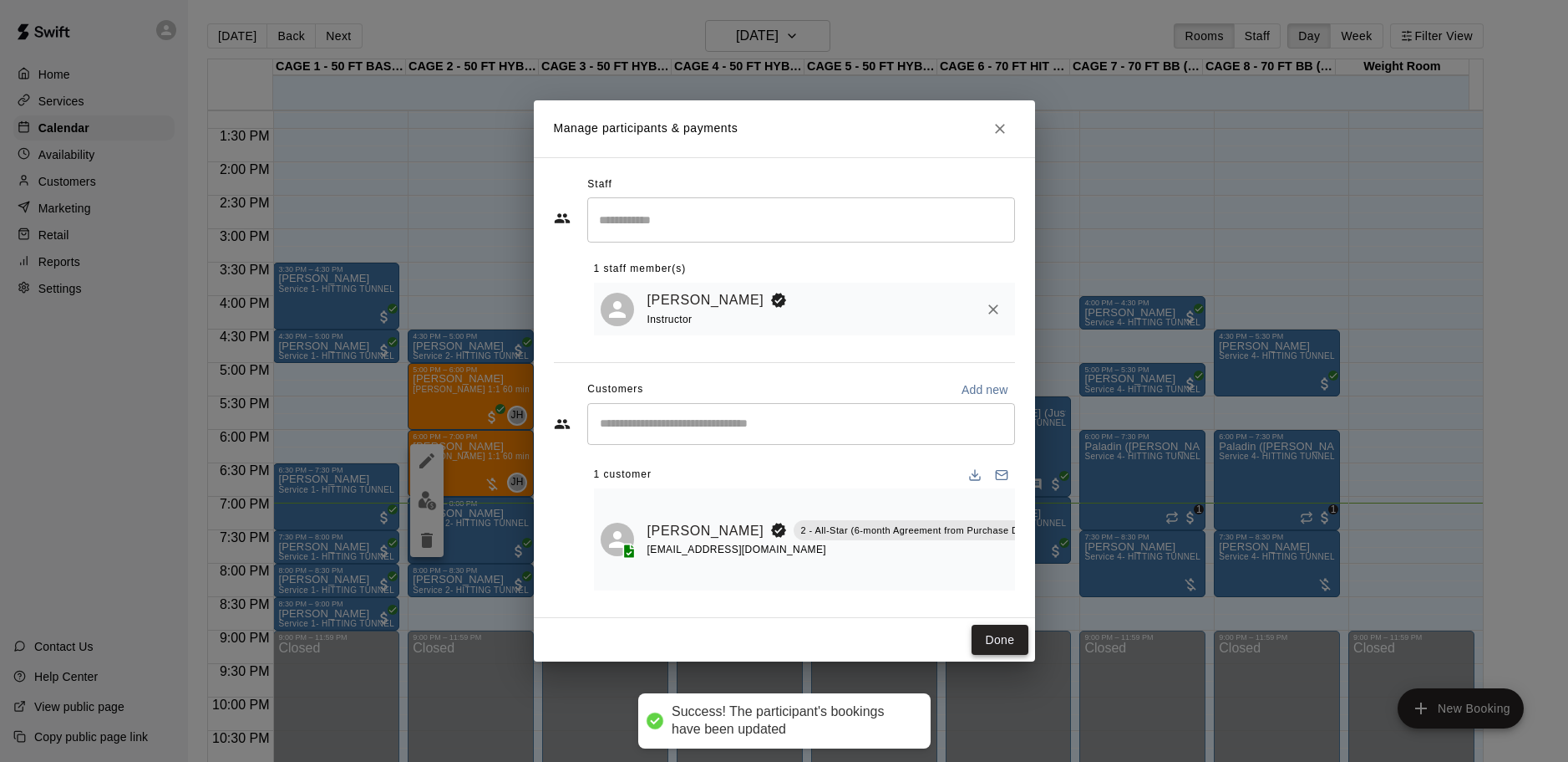
click at [994, 641] on button "Done" at bounding box center [999, 640] width 56 height 31
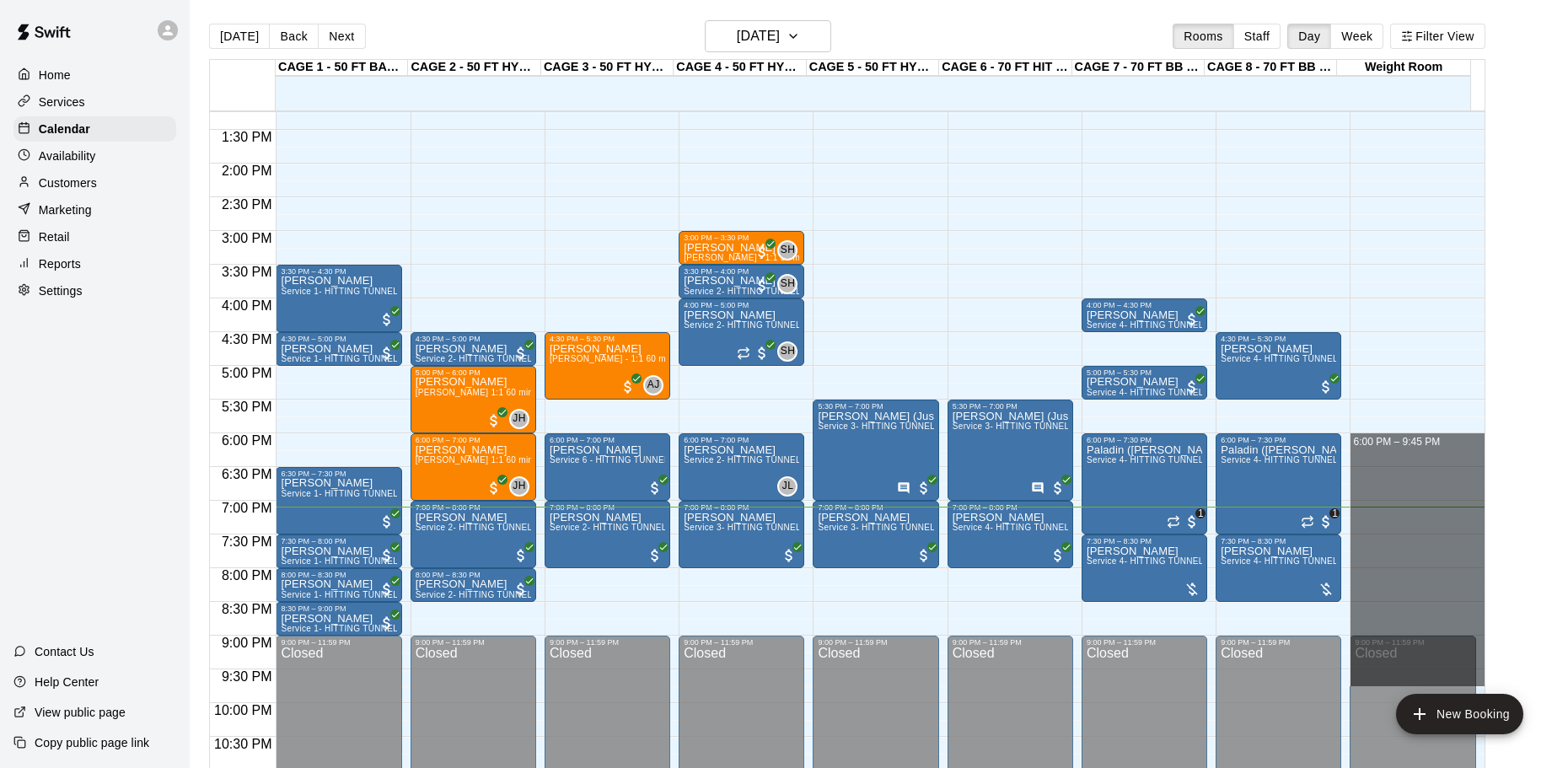
drag, startPoint x: 1394, startPoint y: 450, endPoint x: 1386, endPoint y: 684, distance: 234.1
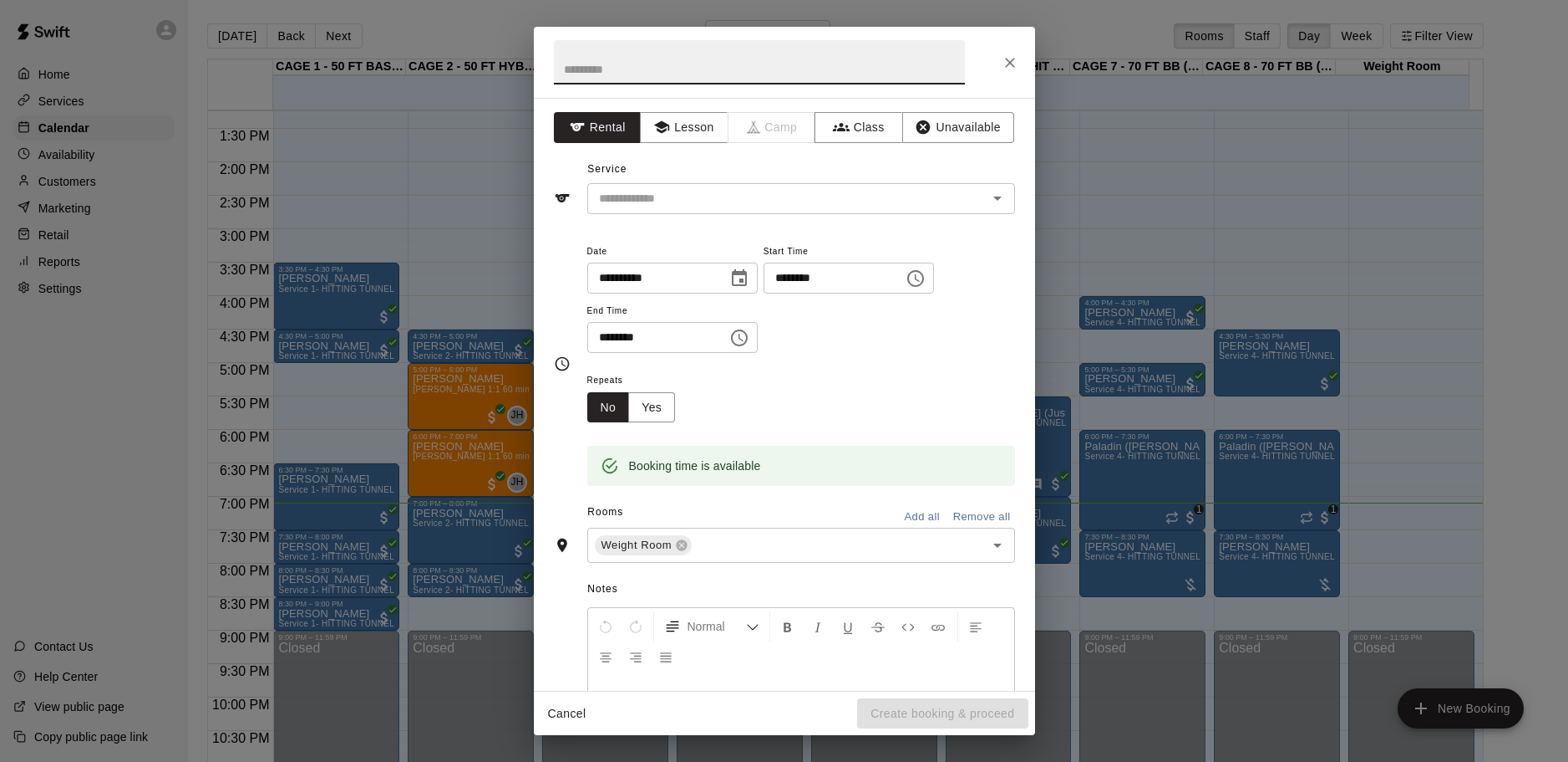
click at [1008, 55] on icon "Close" at bounding box center [1010, 63] width 17 height 17
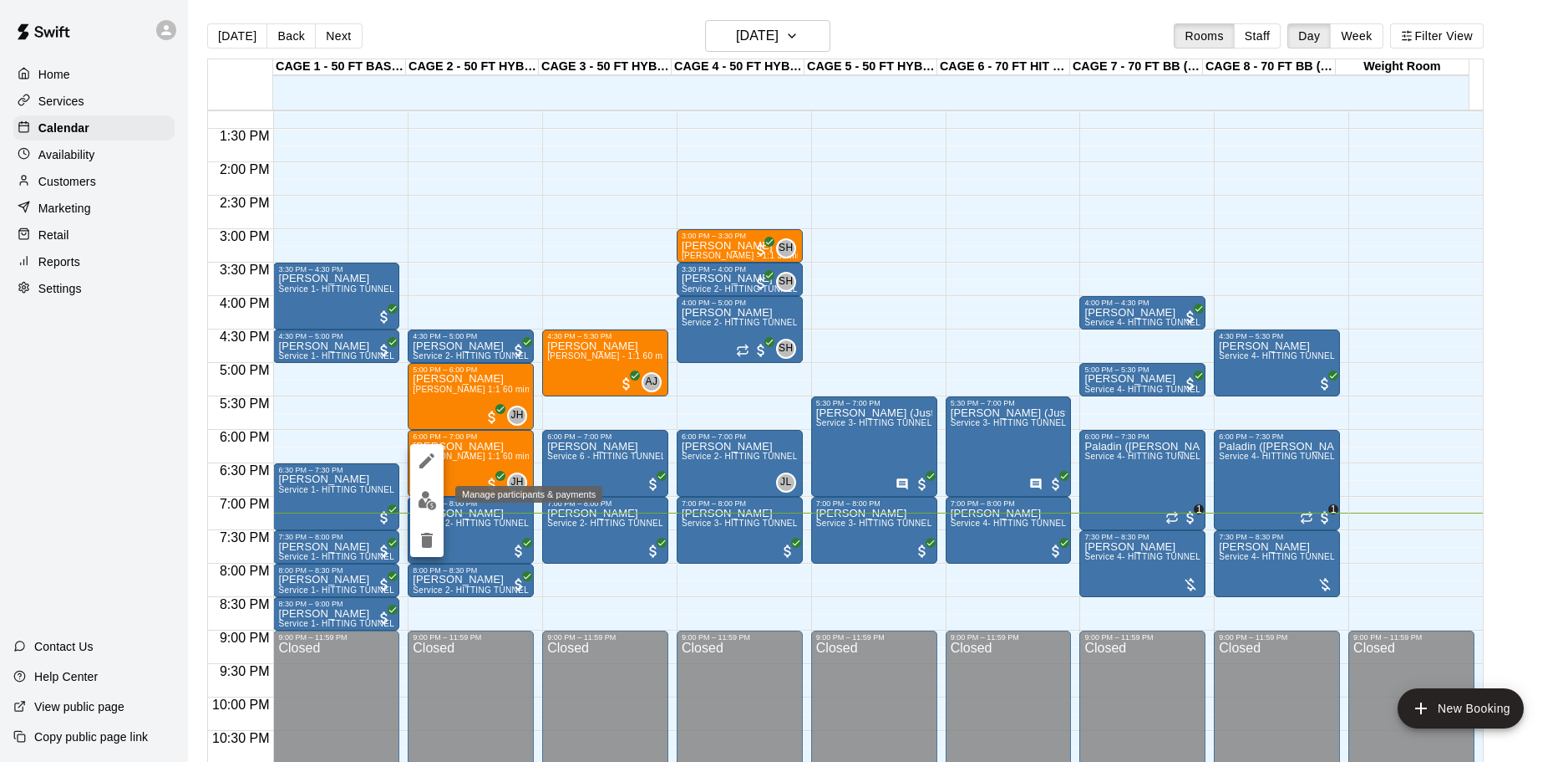
click at [431, 499] on img "edit" at bounding box center [428, 500] width 20 height 20
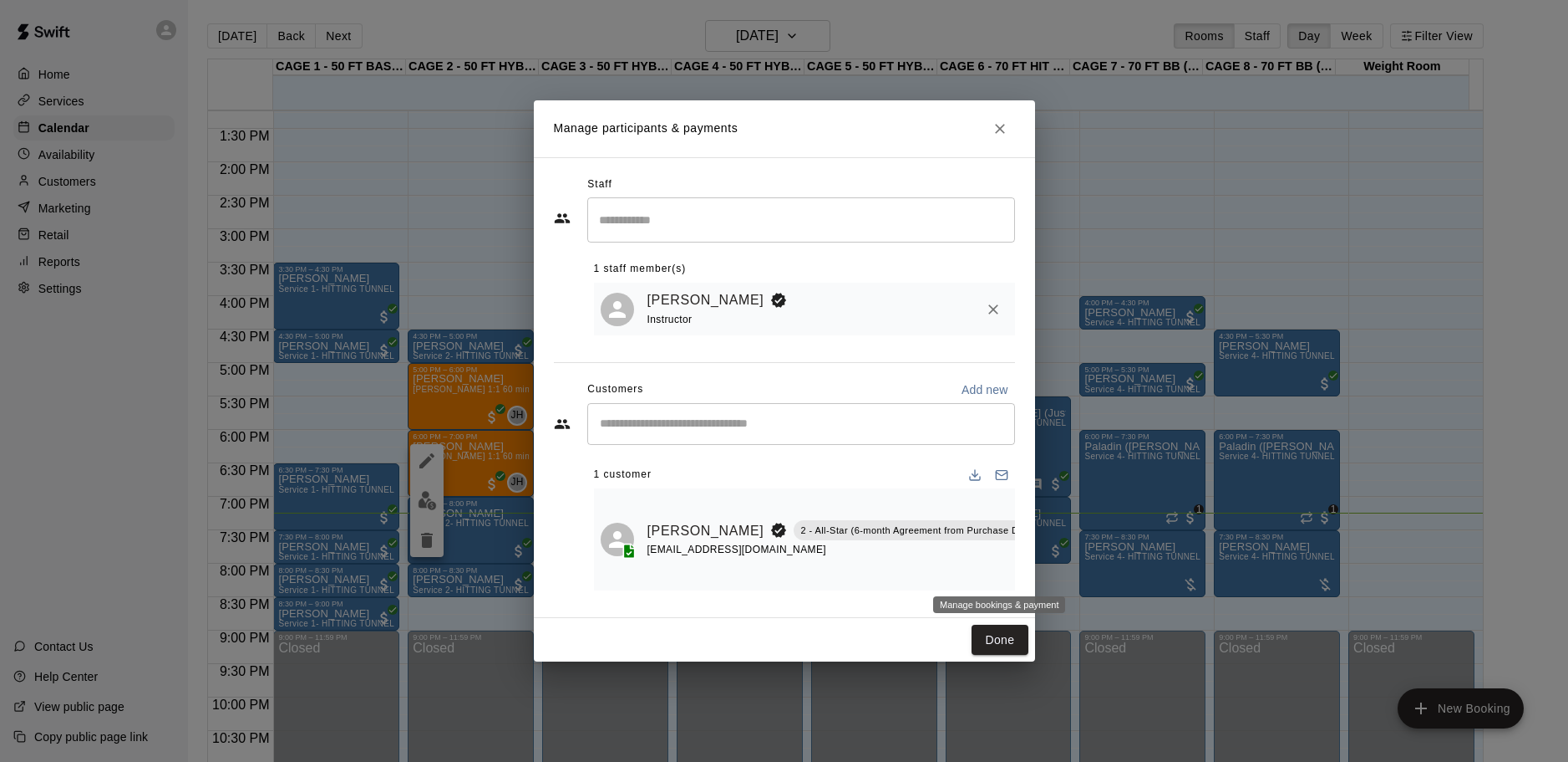
click at [1052, 565] on icon "Manage bookings & payment" at bounding box center [1057, 568] width 13 height 15
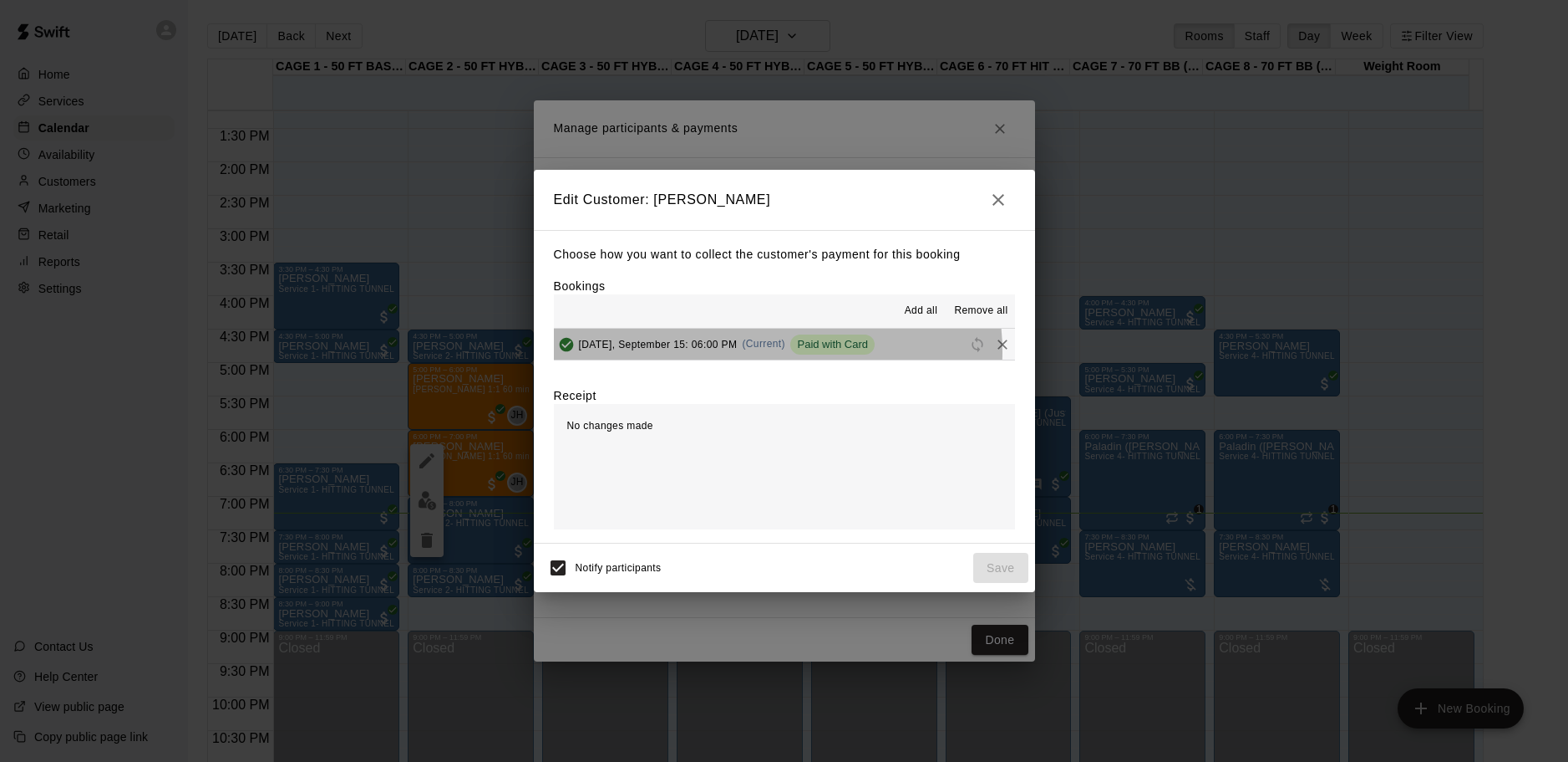
click at [764, 352] on div "[DATE], September 15: 06:00 PM (Current) Paid with Card" at bounding box center [714, 345] width 321 height 25
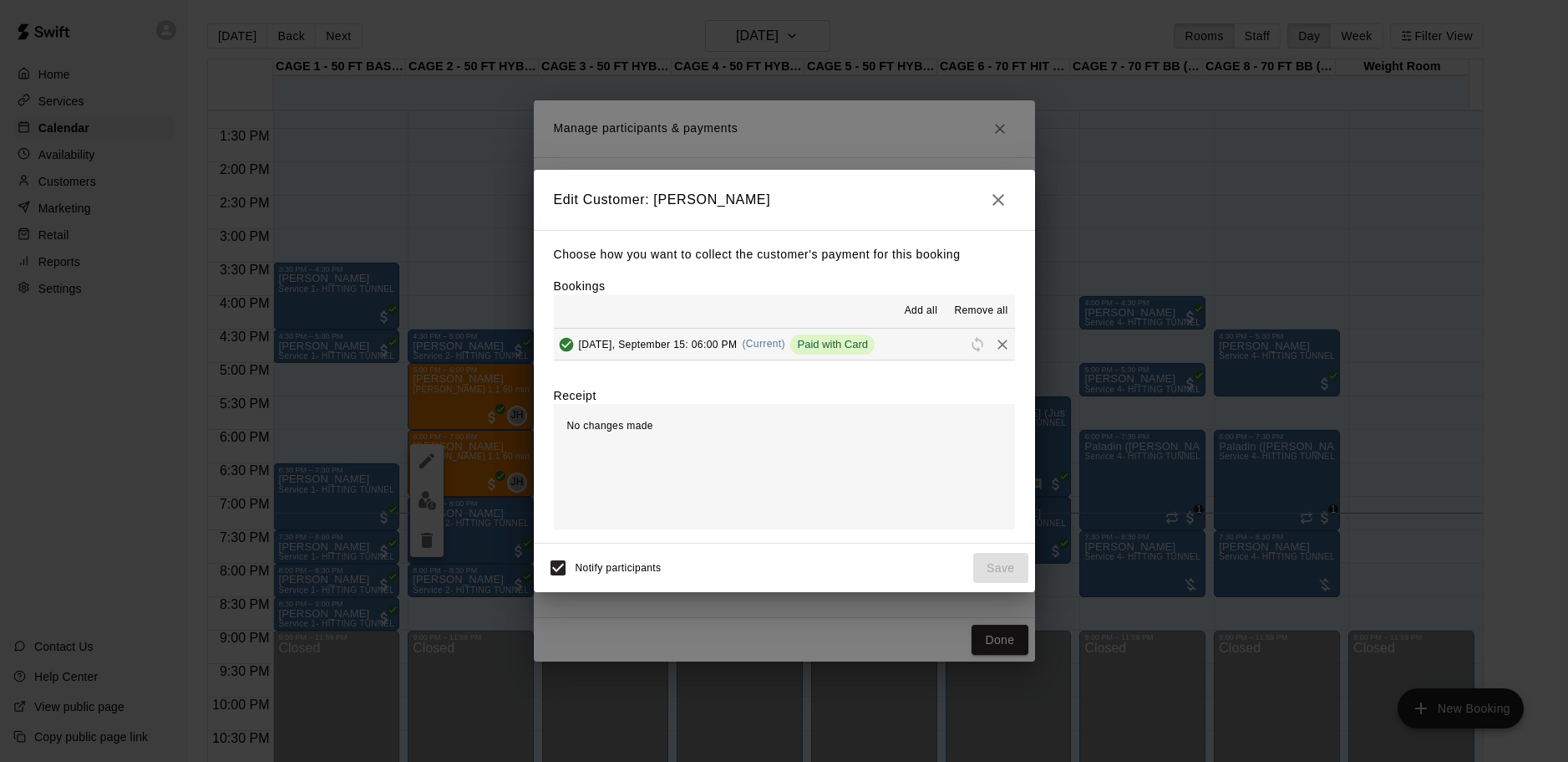
click at [928, 344] on button "[DATE], September 15: 06:00 PM (Current) Paid with Card" at bounding box center [784, 344] width 461 height 31
click at [996, 200] on icon "button" at bounding box center [999, 200] width 12 height 12
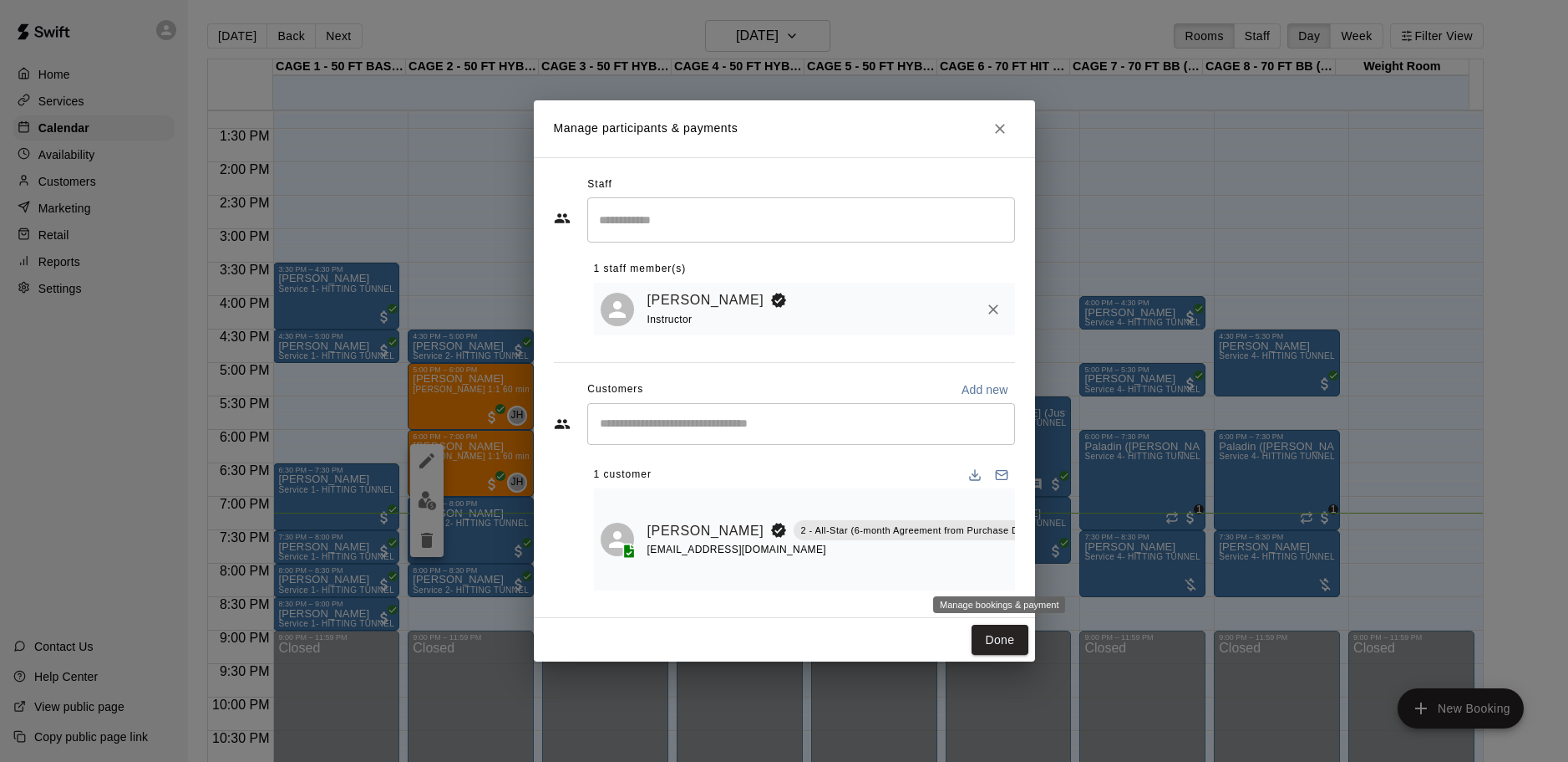
click at [1050, 568] on icon "Manage bookings & payment" at bounding box center [1057, 568] width 17 height 17
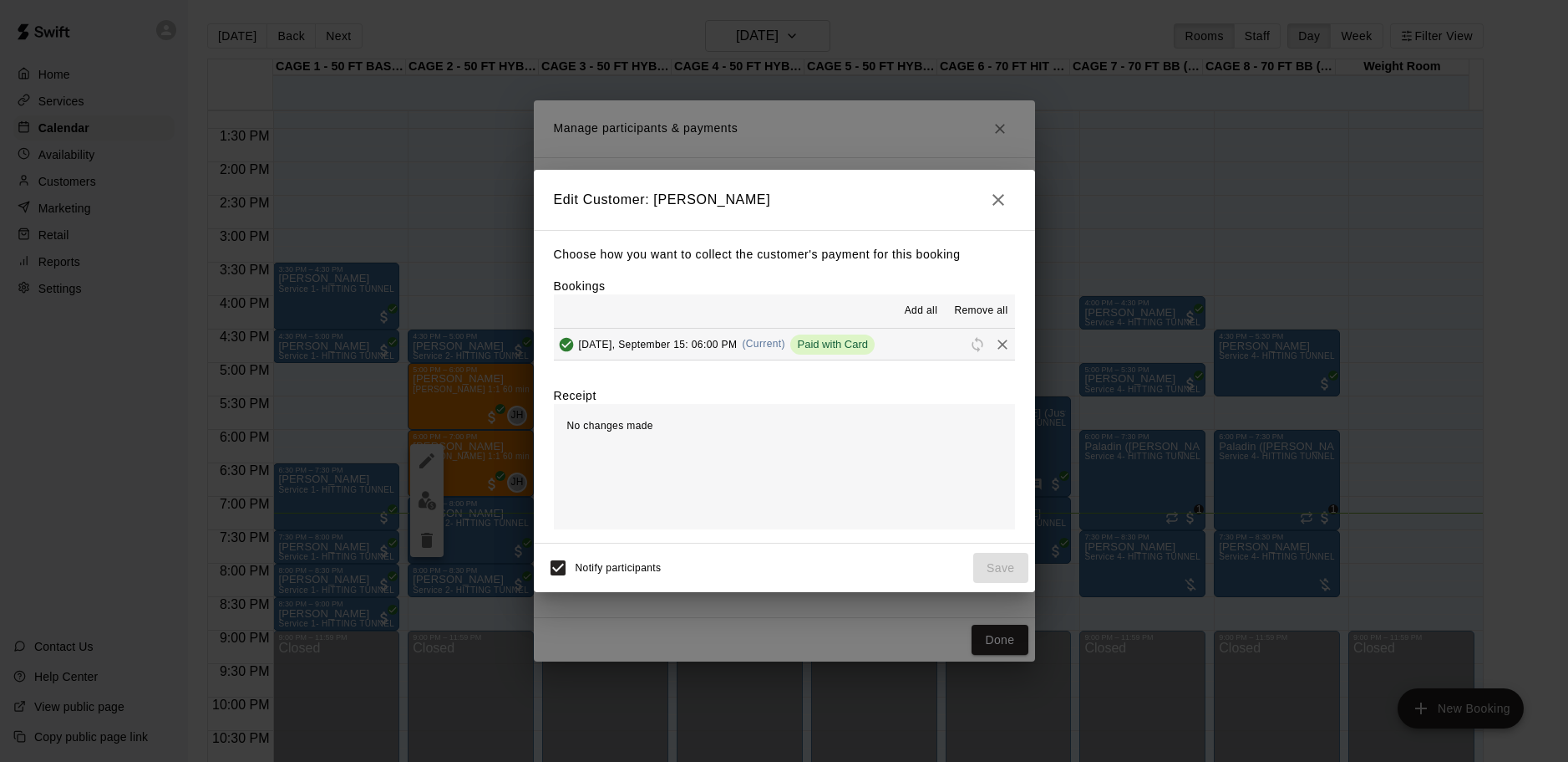
click at [871, 351] on span "Paid with Card" at bounding box center [833, 344] width 84 height 13
click at [868, 351] on span "Paid with Card" at bounding box center [833, 344] width 84 height 13
click at [1009, 200] on button "button" at bounding box center [999, 199] width 33 height 33
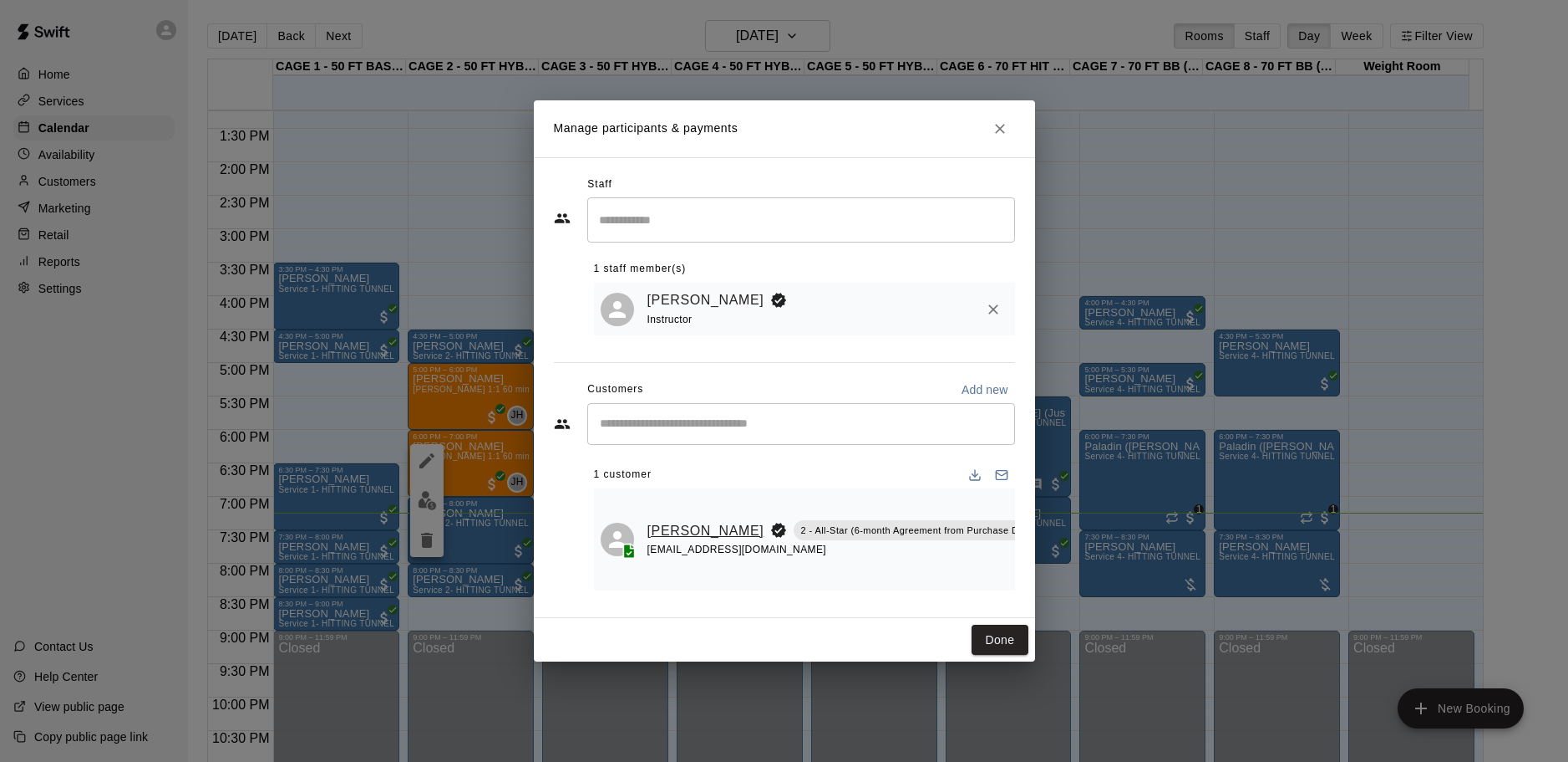
click at [681, 520] on link "[PERSON_NAME]" at bounding box center [706, 530] width 117 height 21
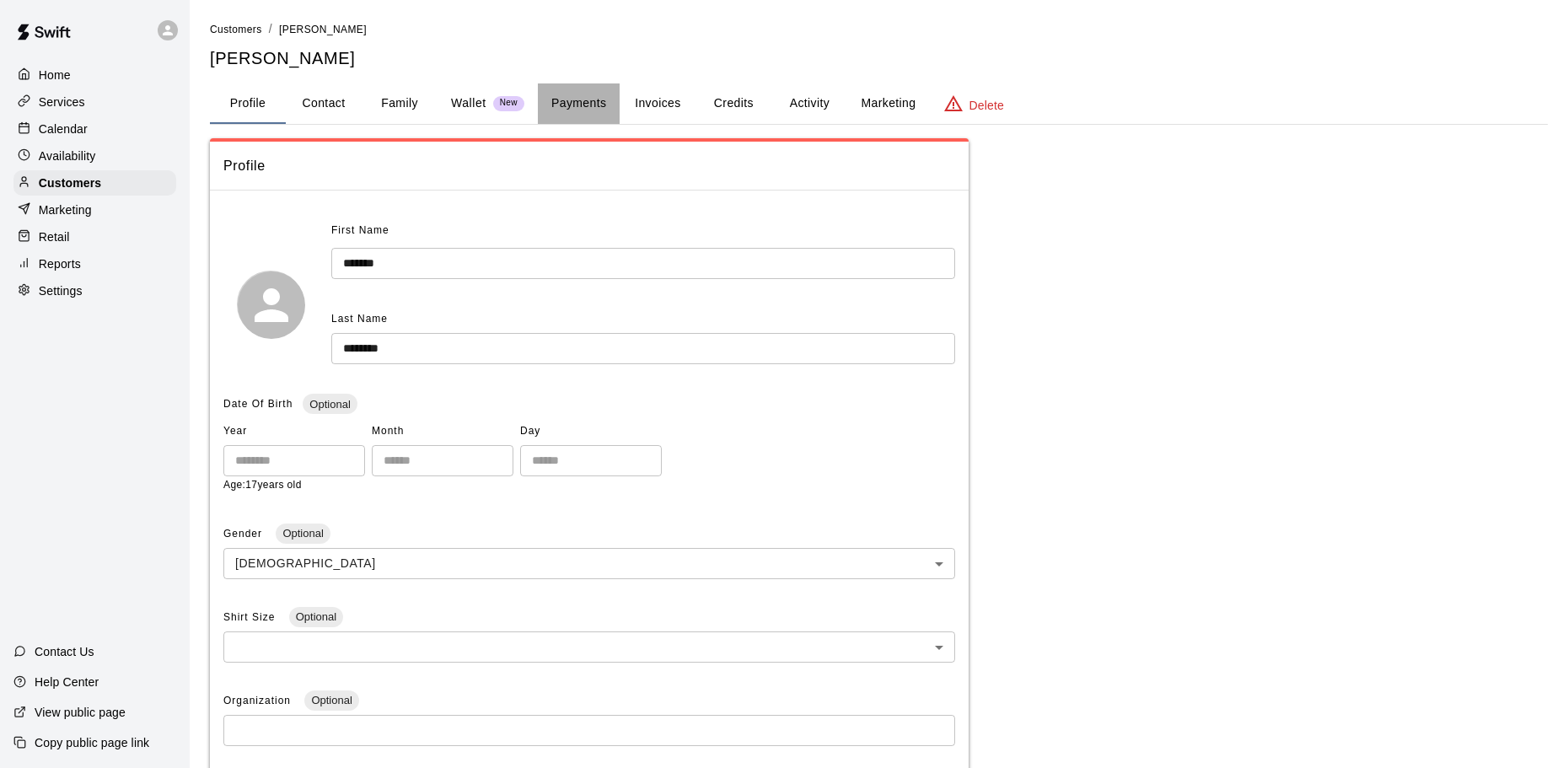
click at [566, 110] on button "Payments" at bounding box center [578, 103] width 82 height 40
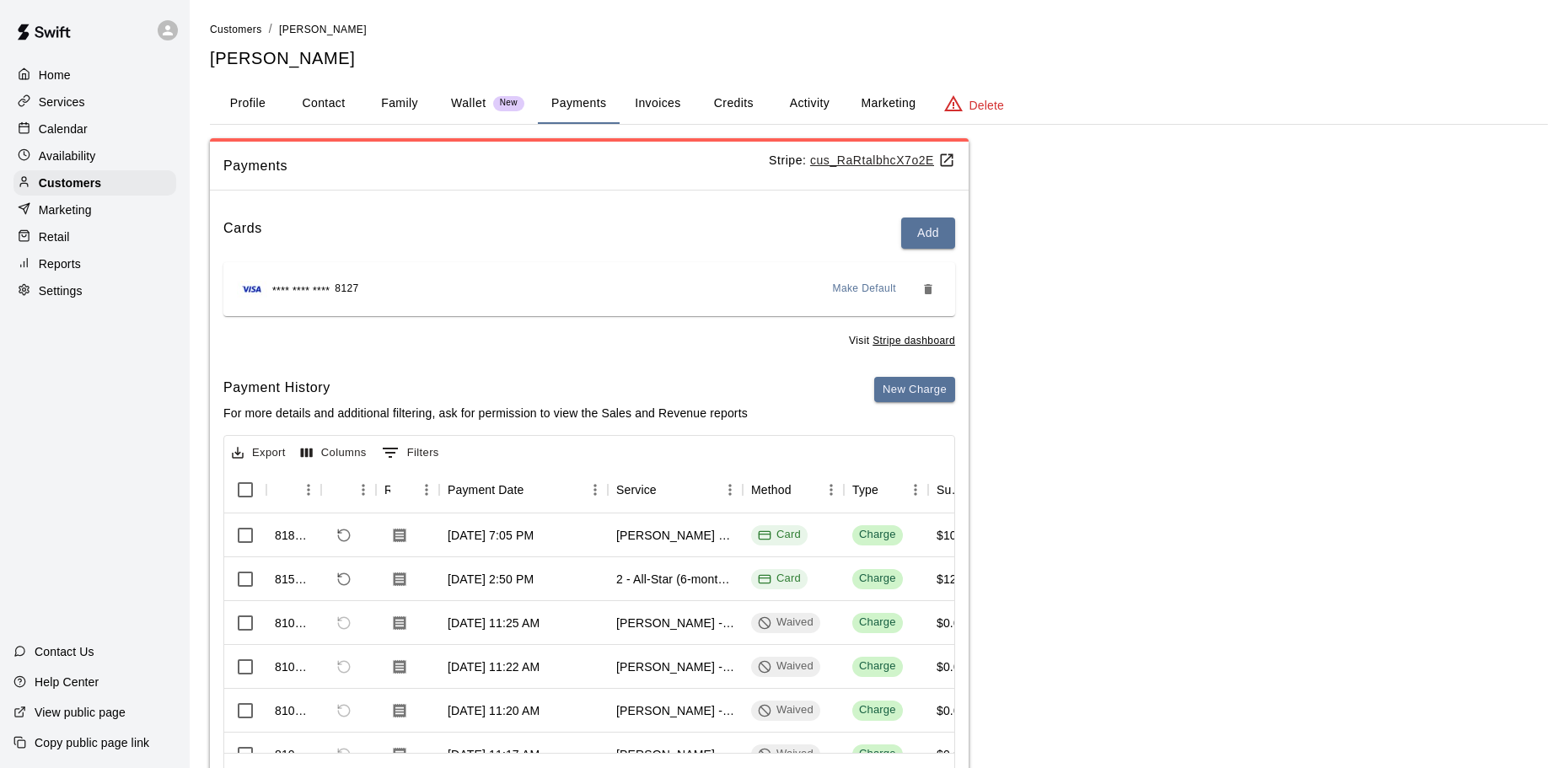
click at [57, 134] on p "Calendar" at bounding box center [63, 128] width 49 height 17
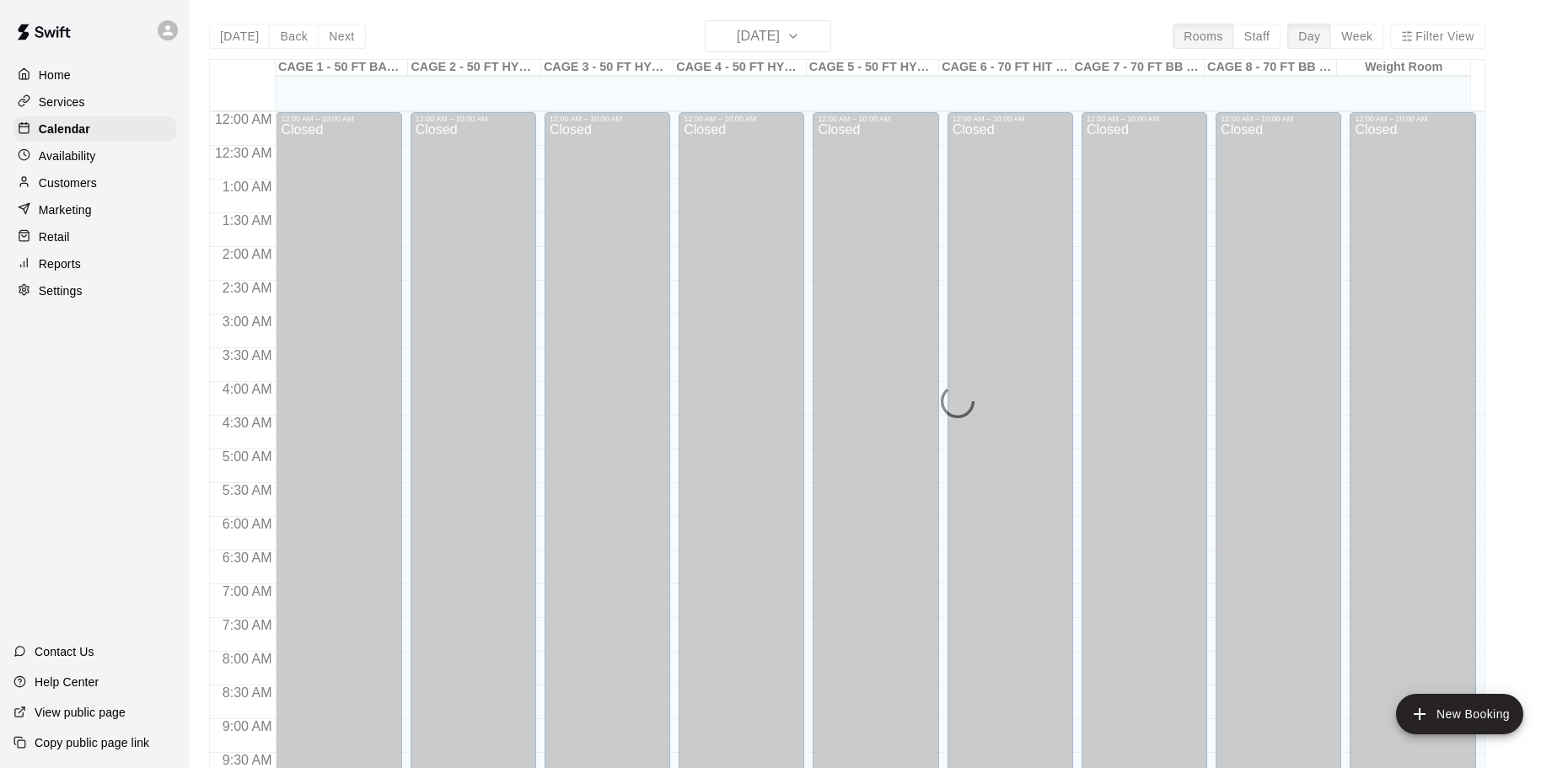
scroll to position [892, 0]
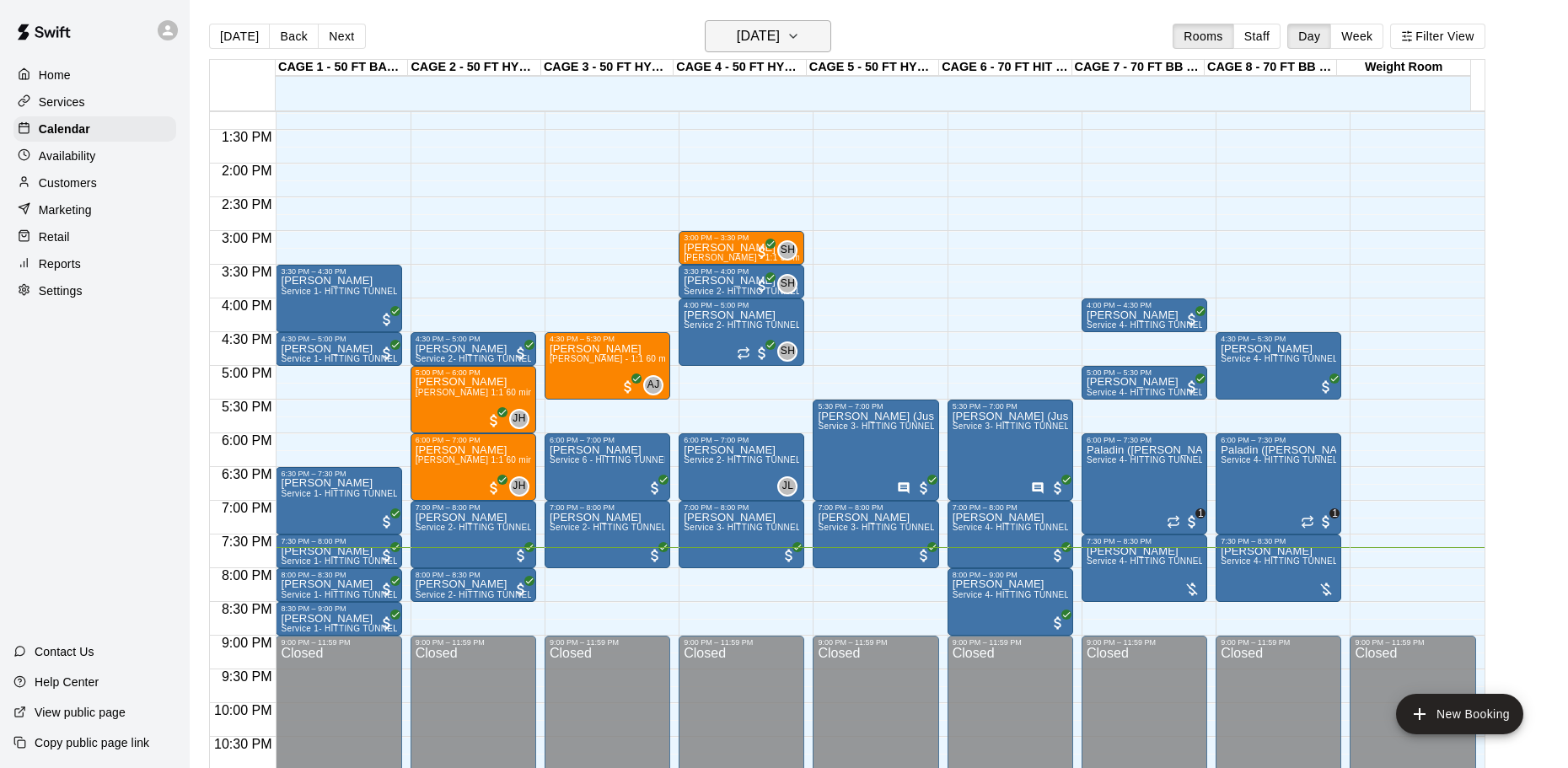
click at [765, 44] on h6 "[DATE]" at bounding box center [758, 36] width 43 height 24
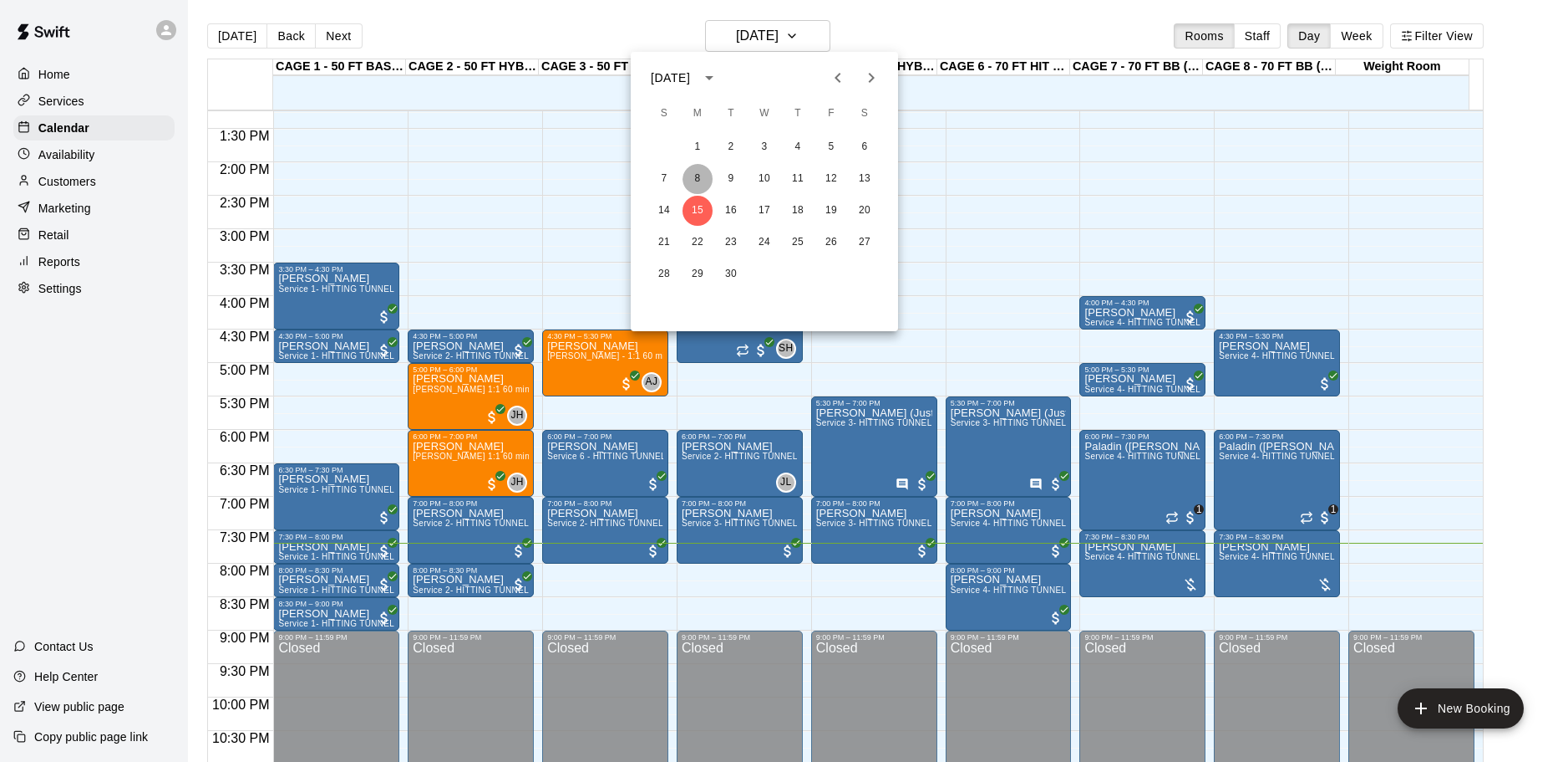
click at [705, 174] on button "8" at bounding box center [697, 179] width 30 height 30
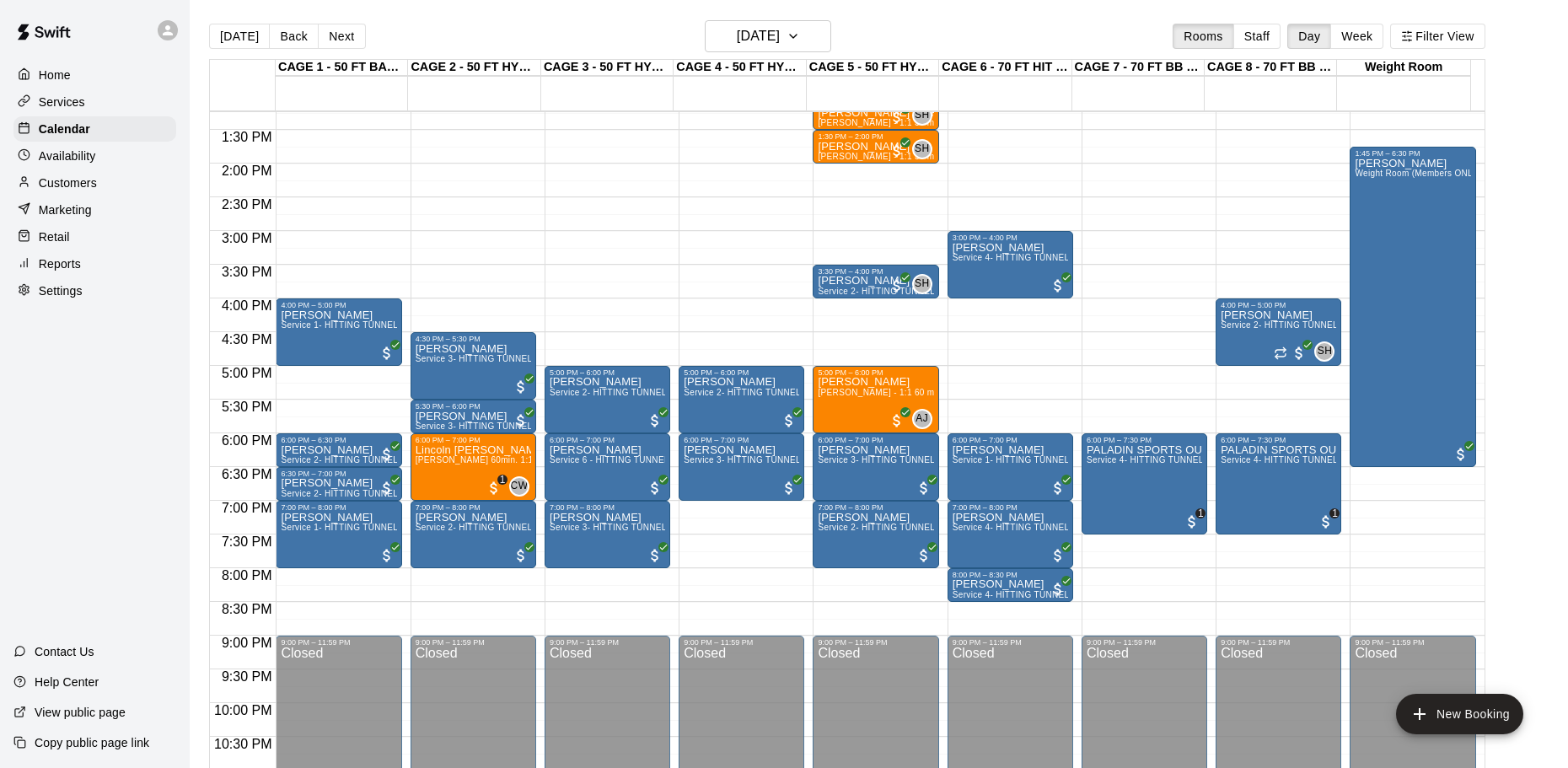
click at [230, 38] on button "[DATE]" at bounding box center [239, 36] width 61 height 26
